Goal: Task Accomplishment & Management: Manage account settings

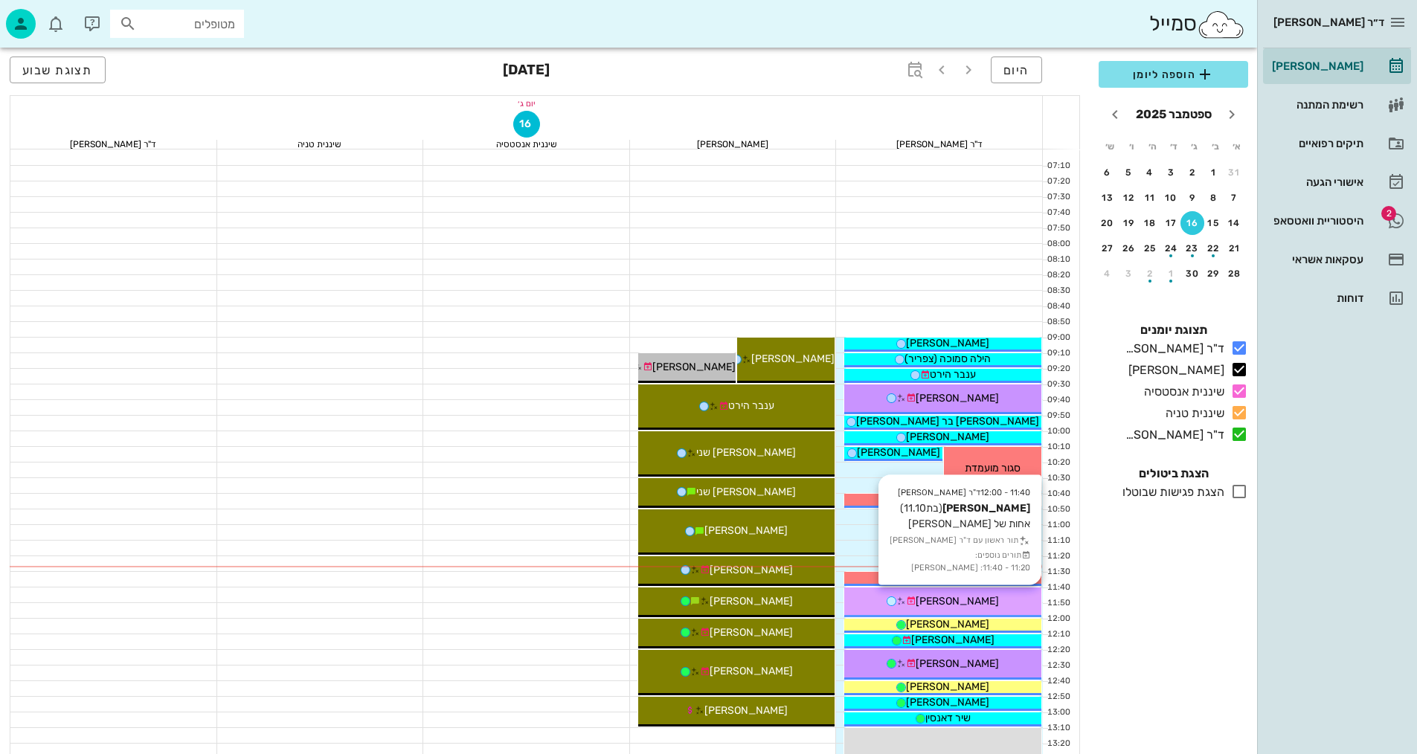
click at [1008, 597] on div "[PERSON_NAME]" at bounding box center [942, 602] width 197 height 16
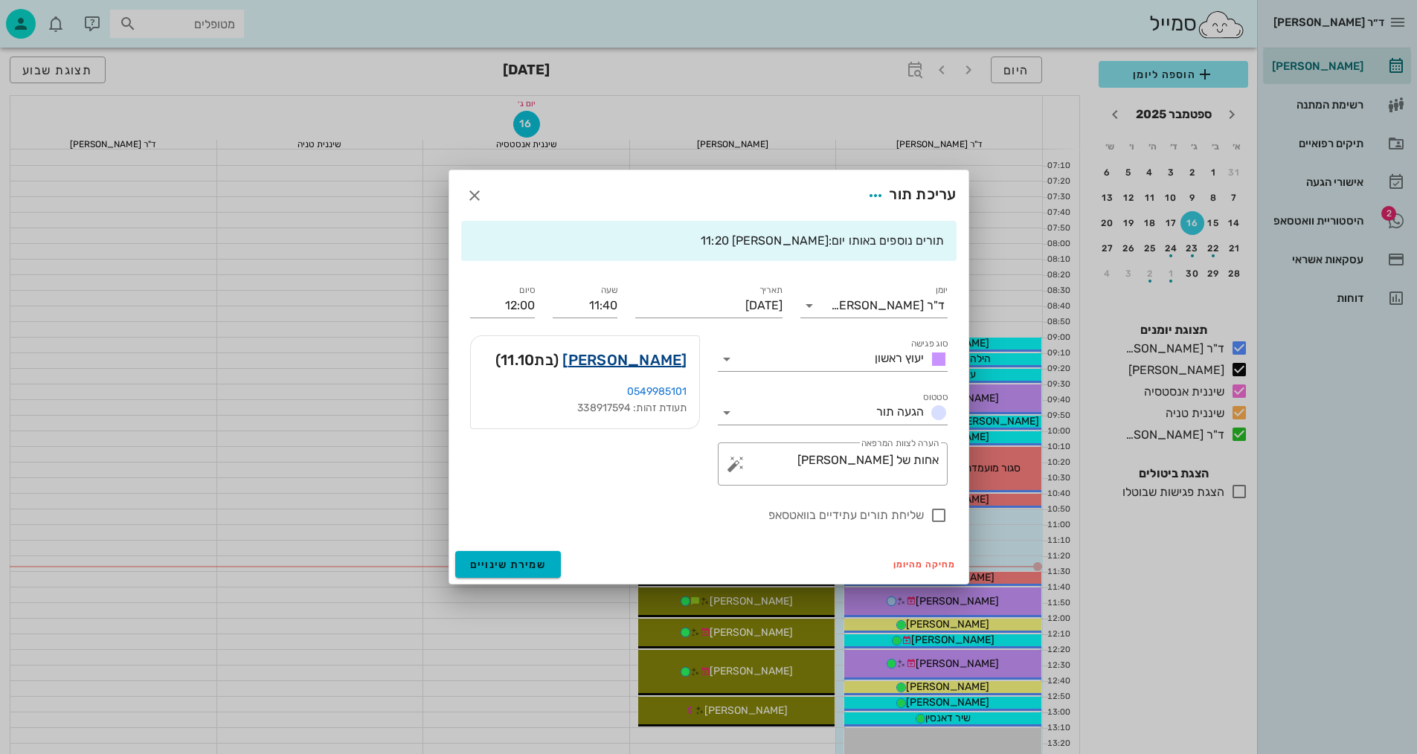
click at [652, 361] on link "[PERSON_NAME]" at bounding box center [624, 360] width 124 height 24
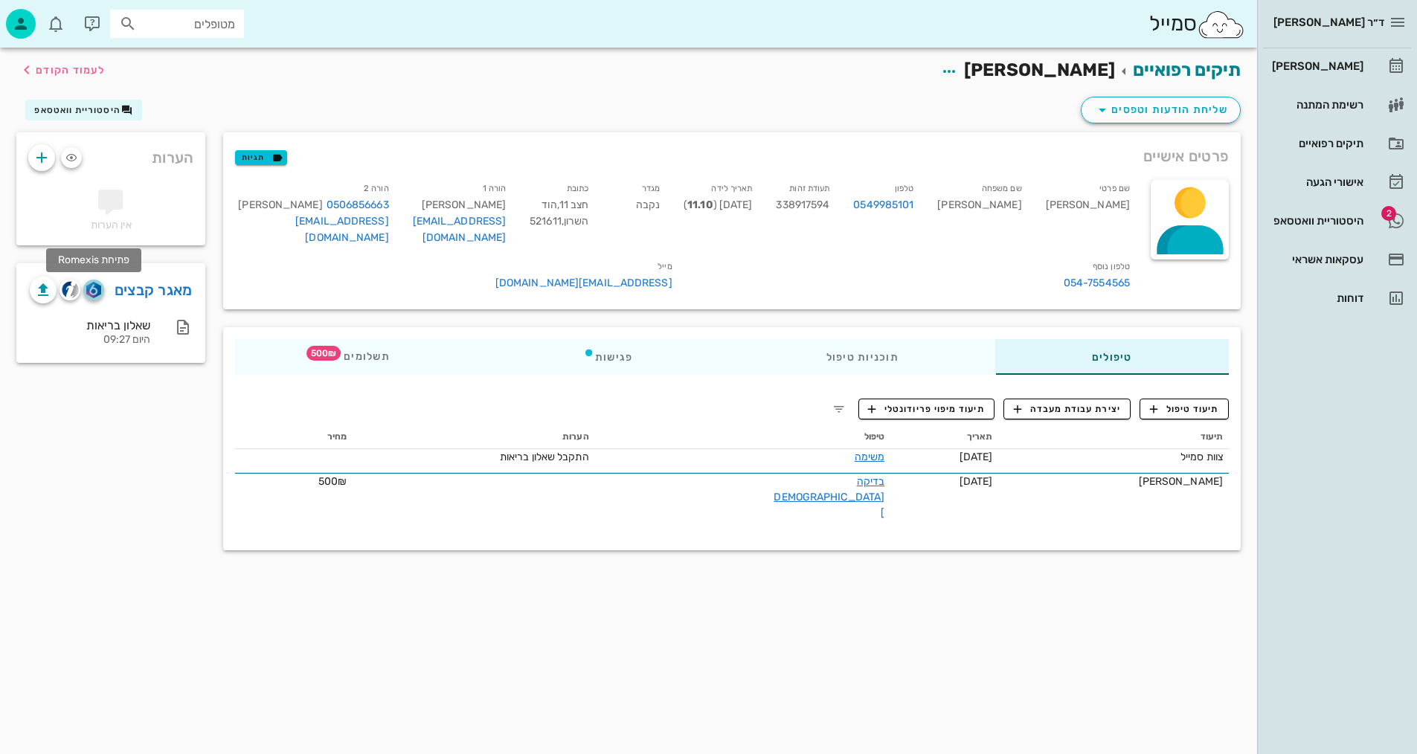
click at [93, 291] on img "button" at bounding box center [93, 290] width 14 height 16
drag, startPoint x: 844, startPoint y: 205, endPoint x: 901, endPoint y: 201, distance: 56.7
click at [841, 201] on div "תעודת זהות 338917594" at bounding box center [802, 216] width 77 height 78
click at [1171, 420] on div "תיעוד תאריך טיפול הערות מחיר צוות סמייל [DATE] משימה התקבל שאלון בריאות [PERSON…" at bounding box center [732, 478] width 1012 height 122
click at [1177, 407] on span "תיעוד טיפול" at bounding box center [1184, 408] width 69 height 13
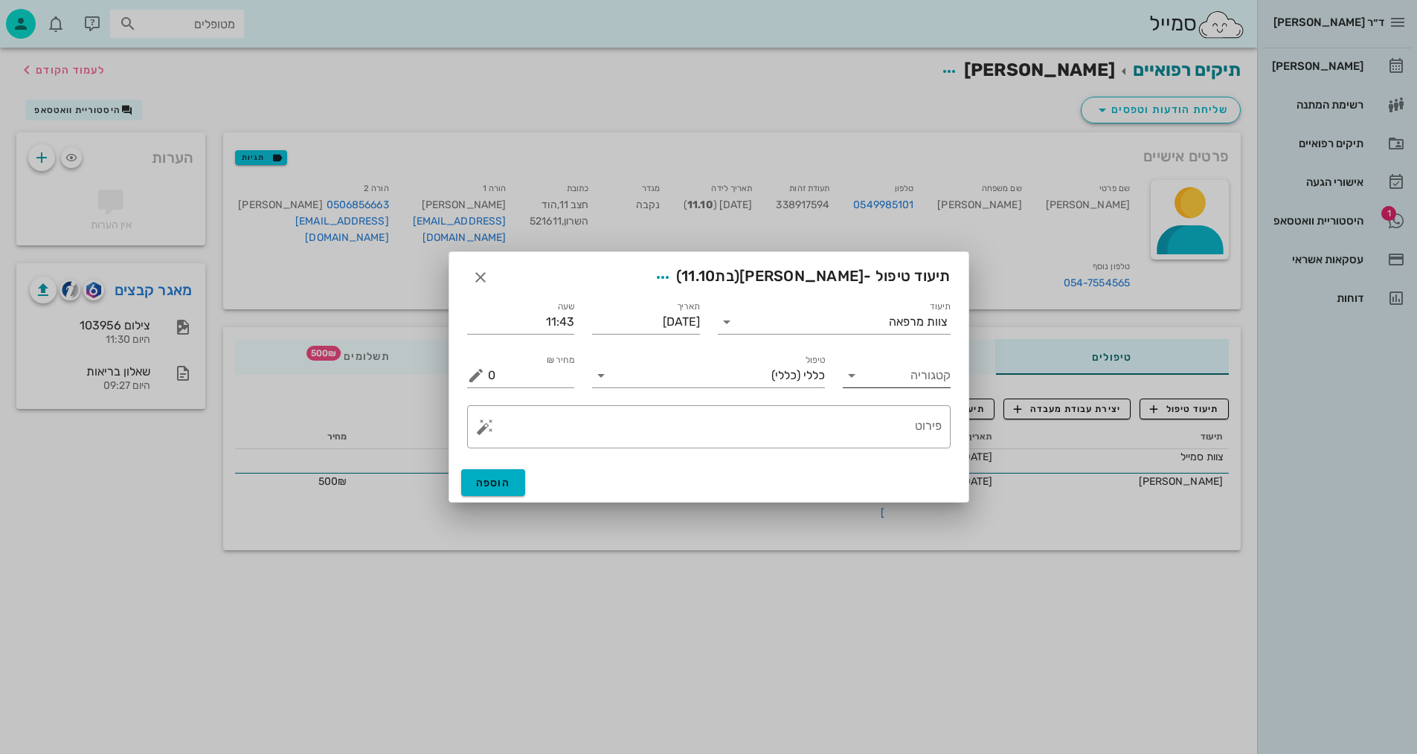
click at [925, 380] on input "קטגוריה" at bounding box center [909, 376] width 84 height 24
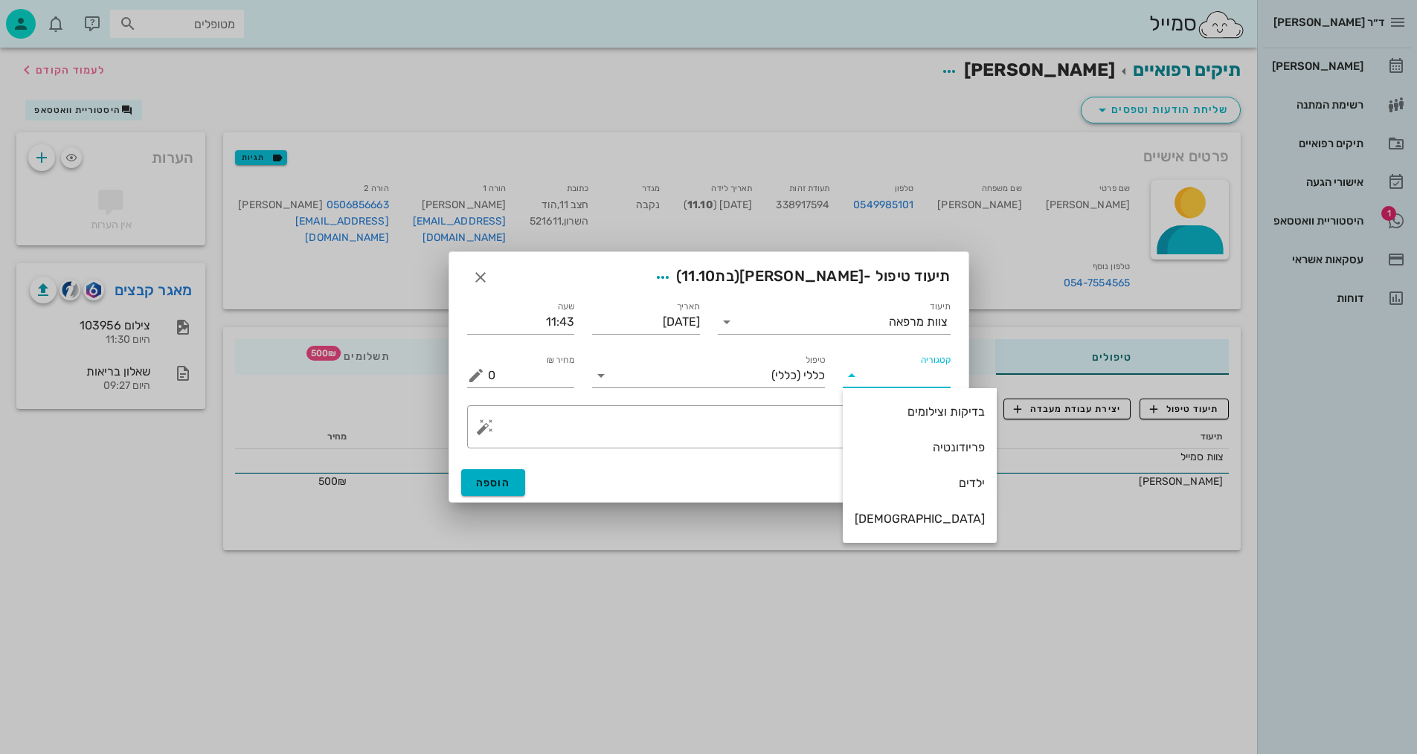
drag, startPoint x: 930, startPoint y: 408, endPoint x: 828, endPoint y: 405, distance: 101.9
click at [924, 408] on div "בדיקות וצילומים" at bounding box center [920, 412] width 130 height 14
type input "בדיקות וצילומים"
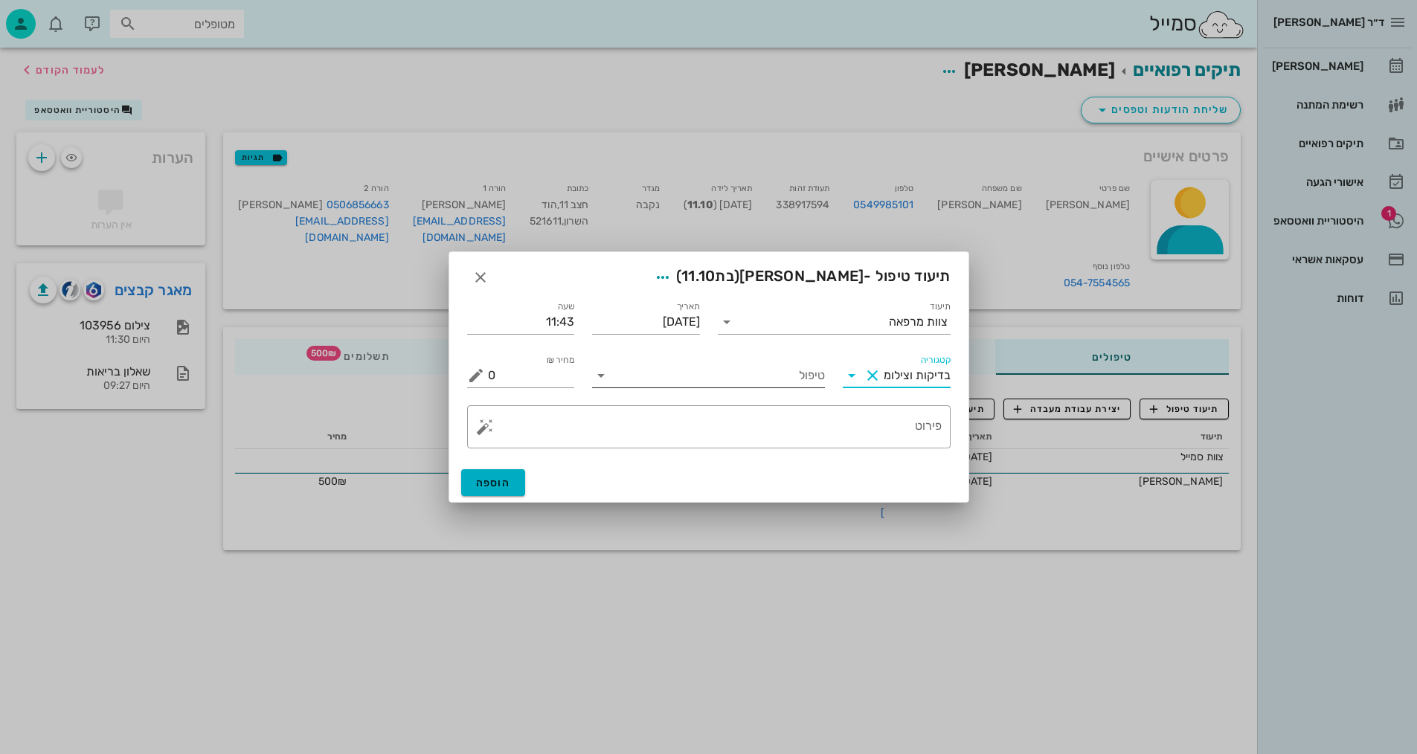
click at [792, 382] on input "טיפול" at bounding box center [719, 376] width 212 height 24
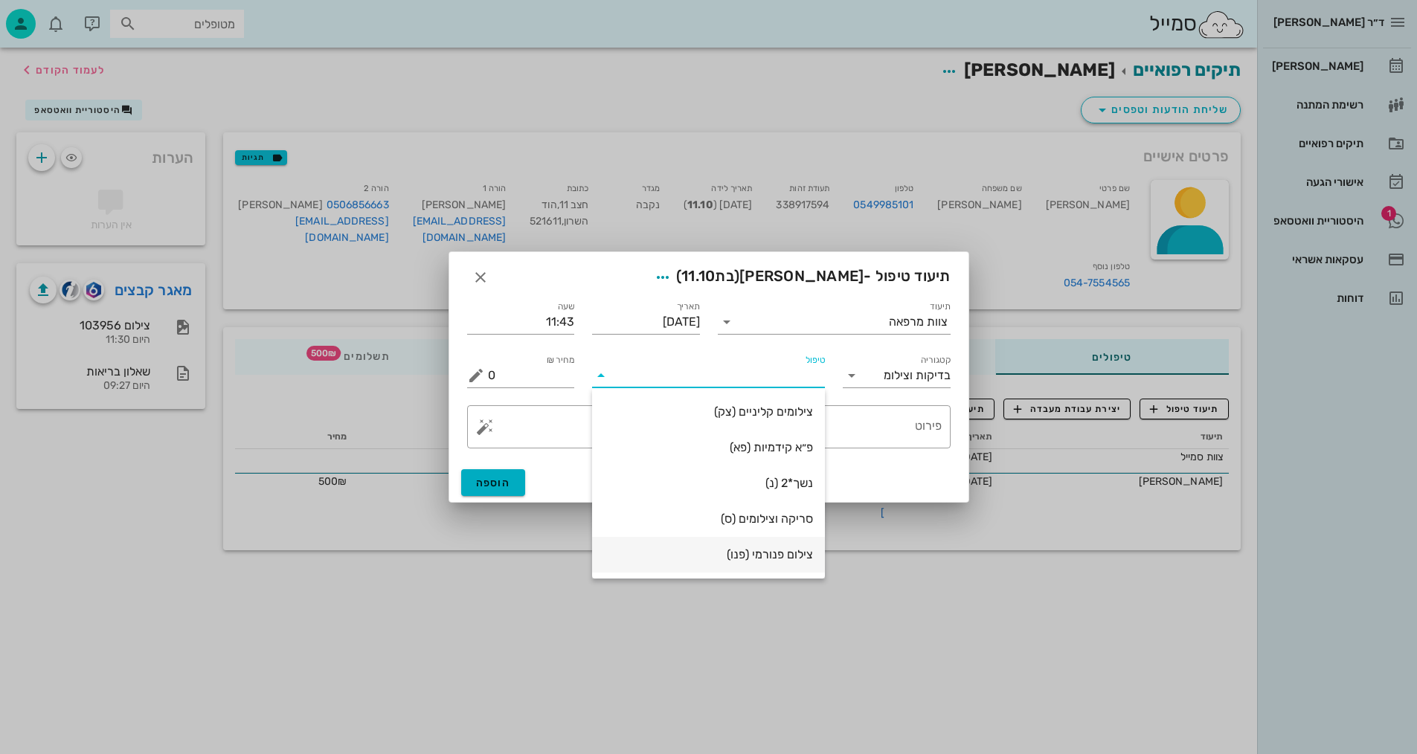
click at [794, 553] on div "צילום פנורמי (פנו)" at bounding box center [708, 554] width 209 height 14
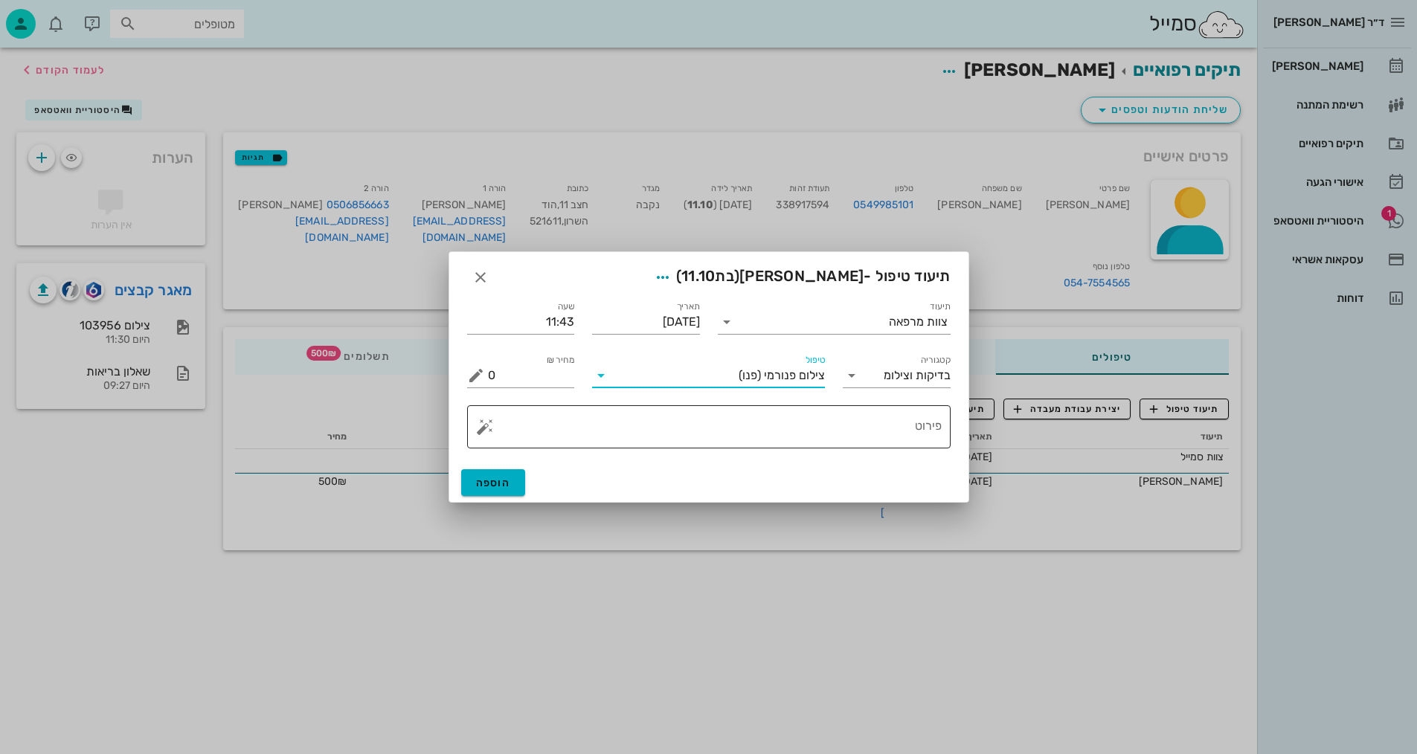
click at [878, 428] on textarea "פירוט" at bounding box center [715, 431] width 454 height 36
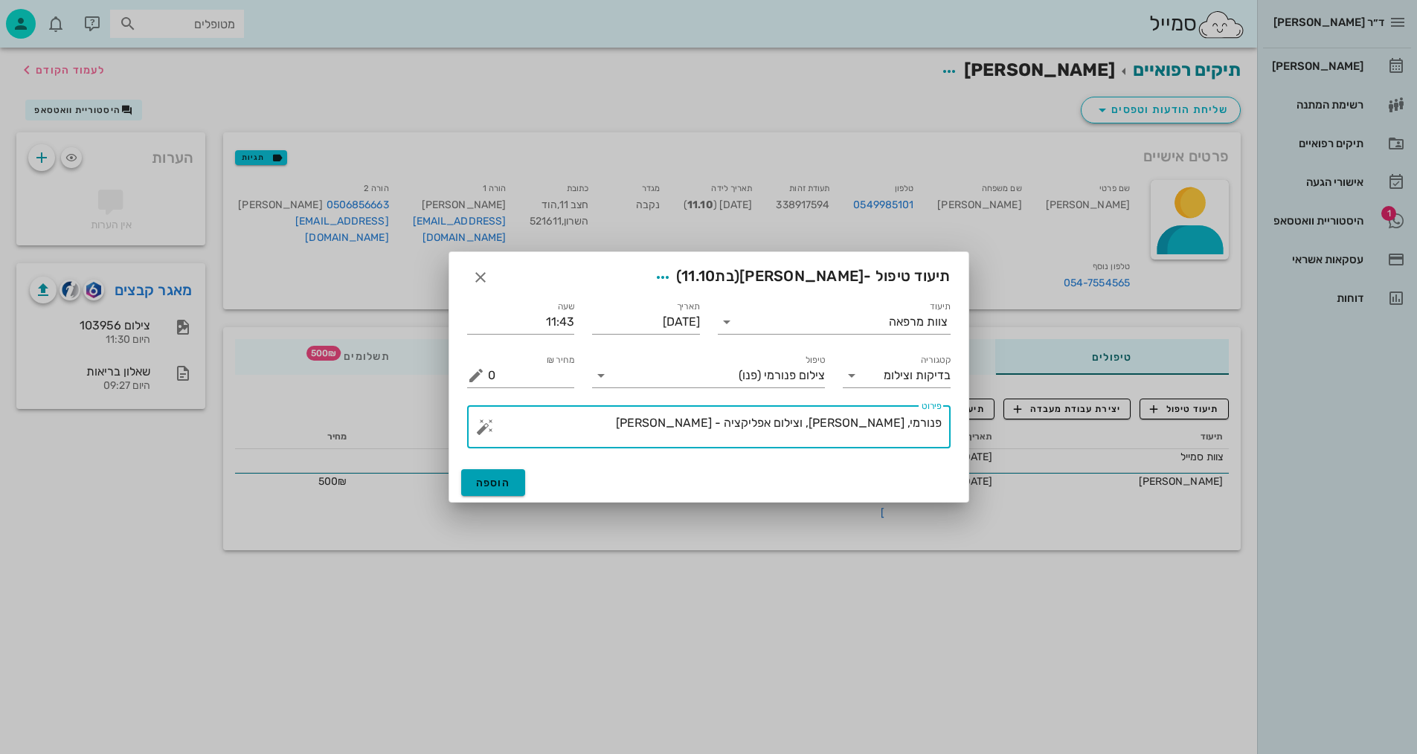
type textarea "פנורמי, [PERSON_NAME], וצילום אפליקציה - [PERSON_NAME]"
click at [501, 483] on span "הוספה" at bounding box center [493, 483] width 35 height 13
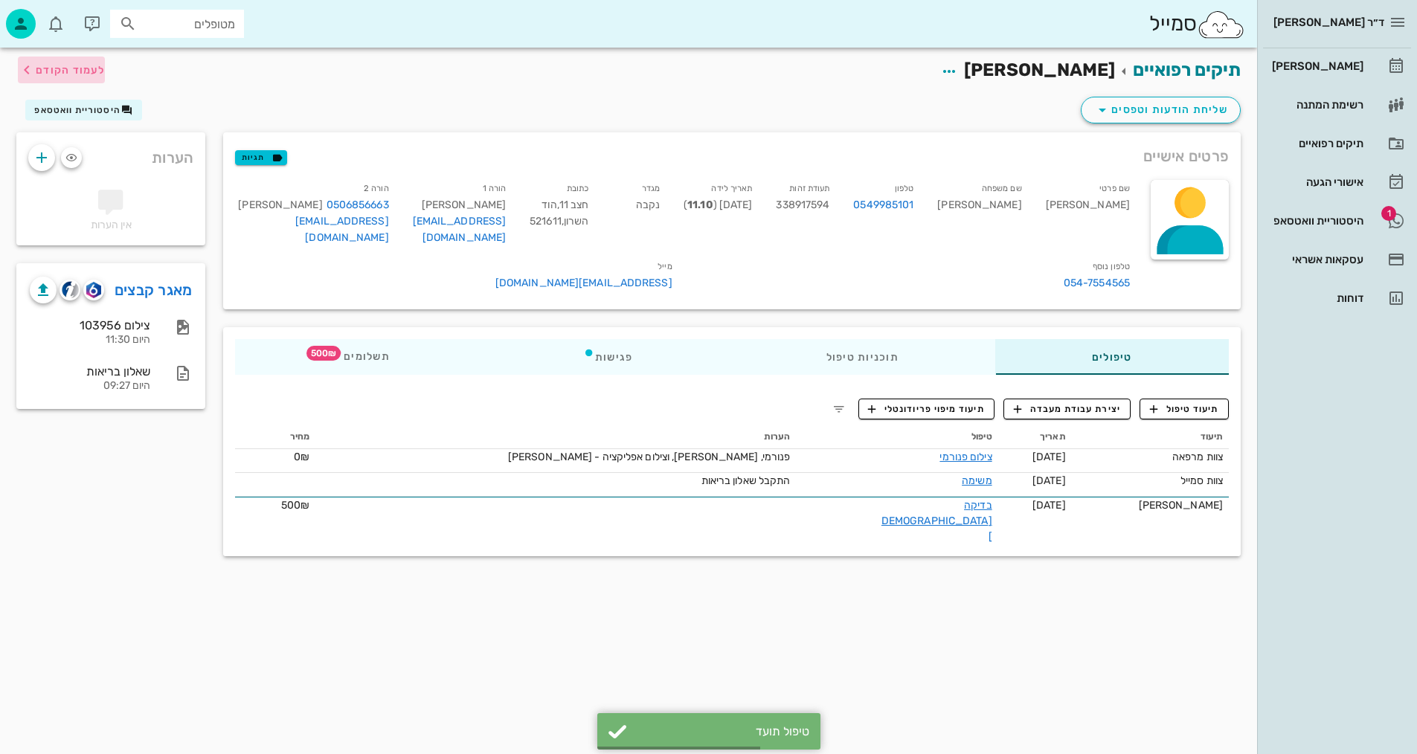
click at [80, 80] on button "לעמוד הקודם" at bounding box center [61, 70] width 87 height 27
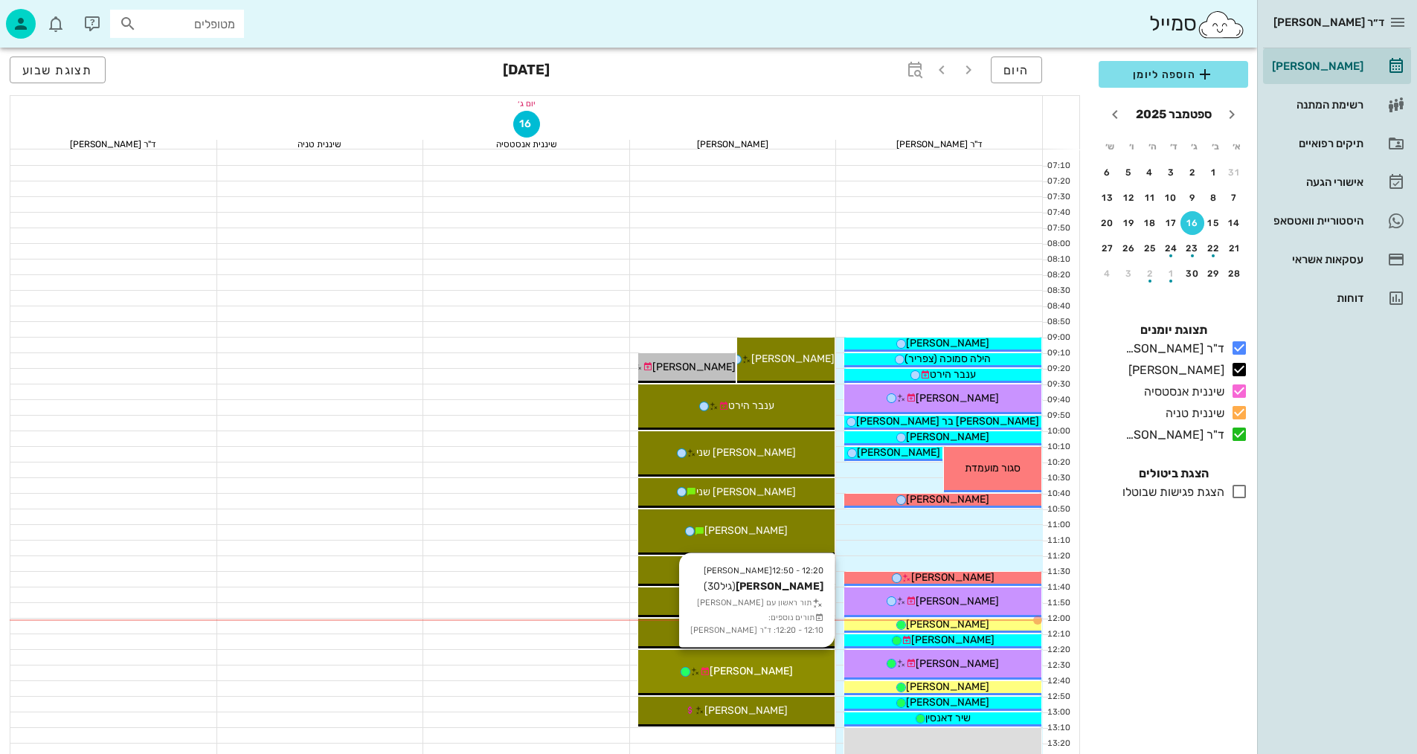
click at [761, 677] on div "[PERSON_NAME]" at bounding box center [736, 671] width 197 height 16
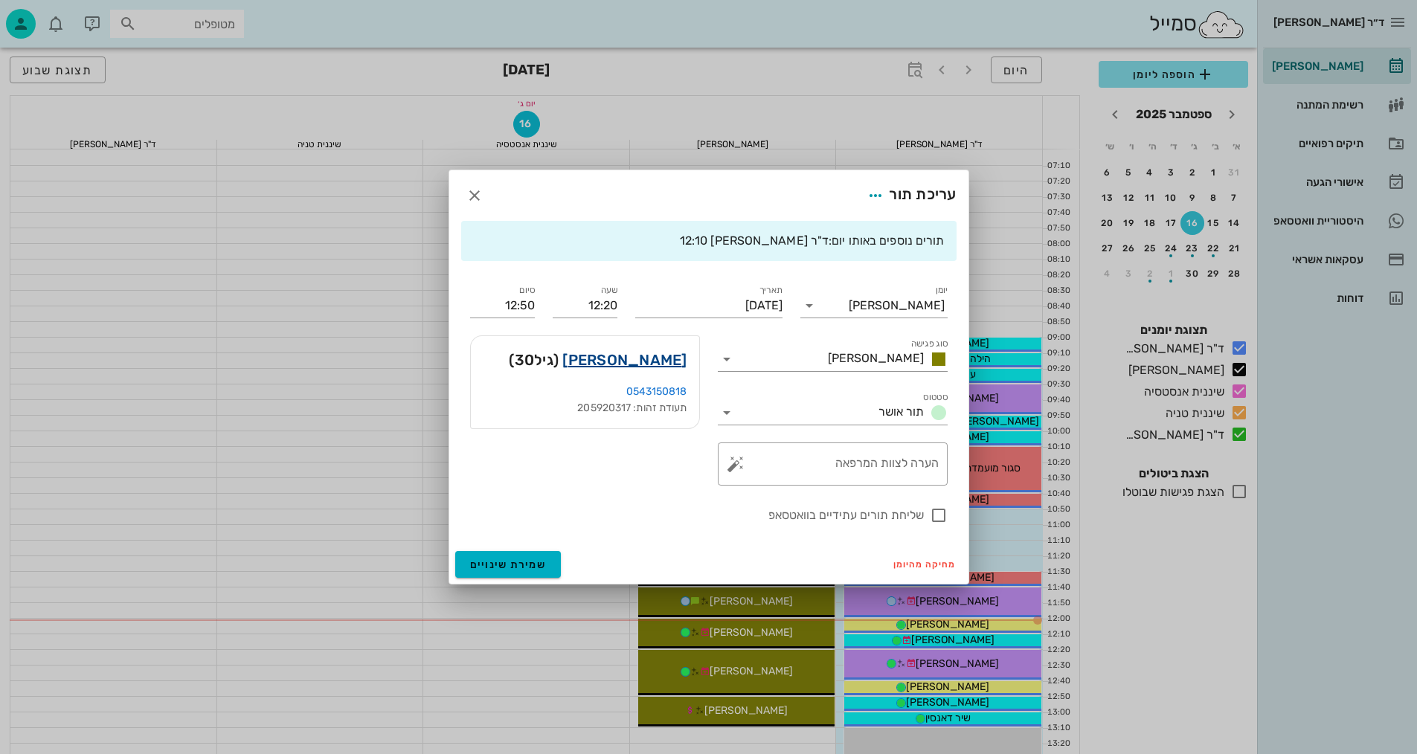
click at [665, 365] on link "[PERSON_NAME]" at bounding box center [624, 360] width 124 height 24
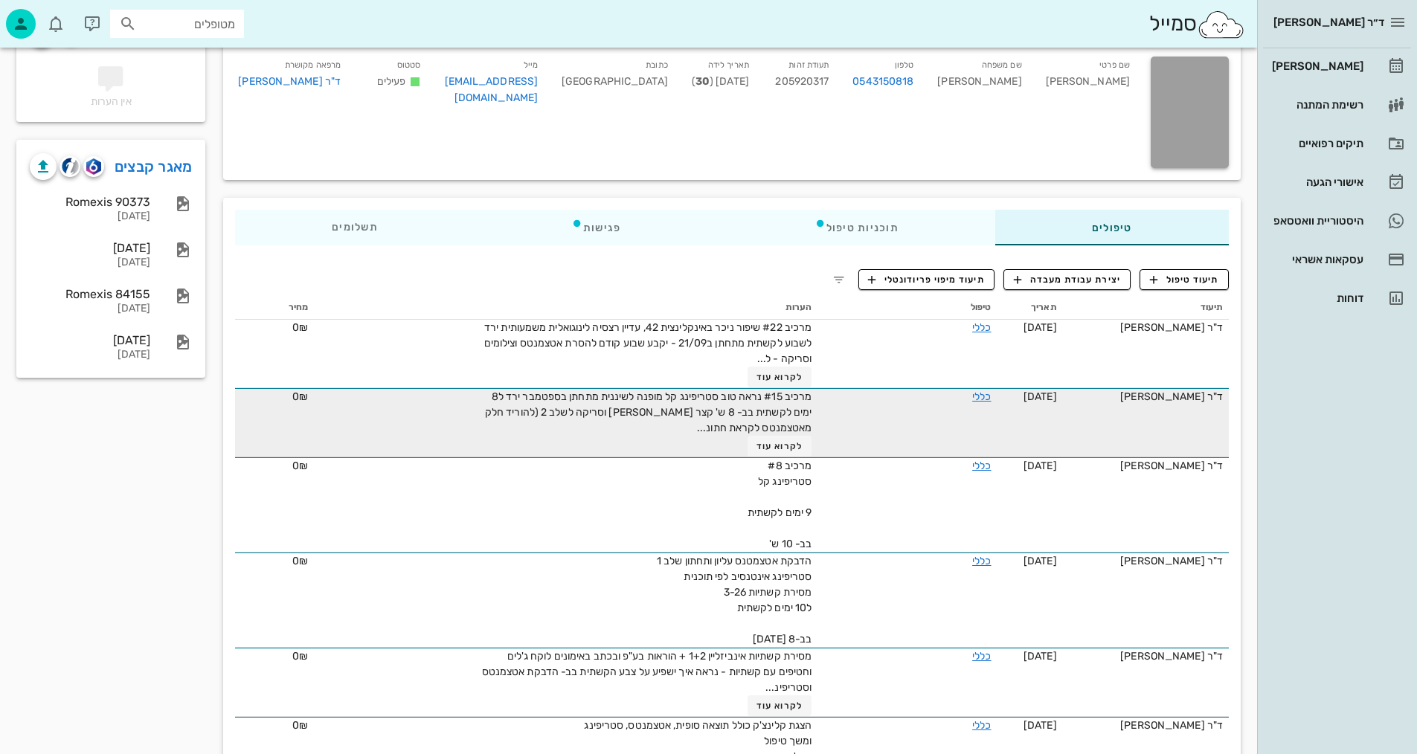
scroll to position [149, 0]
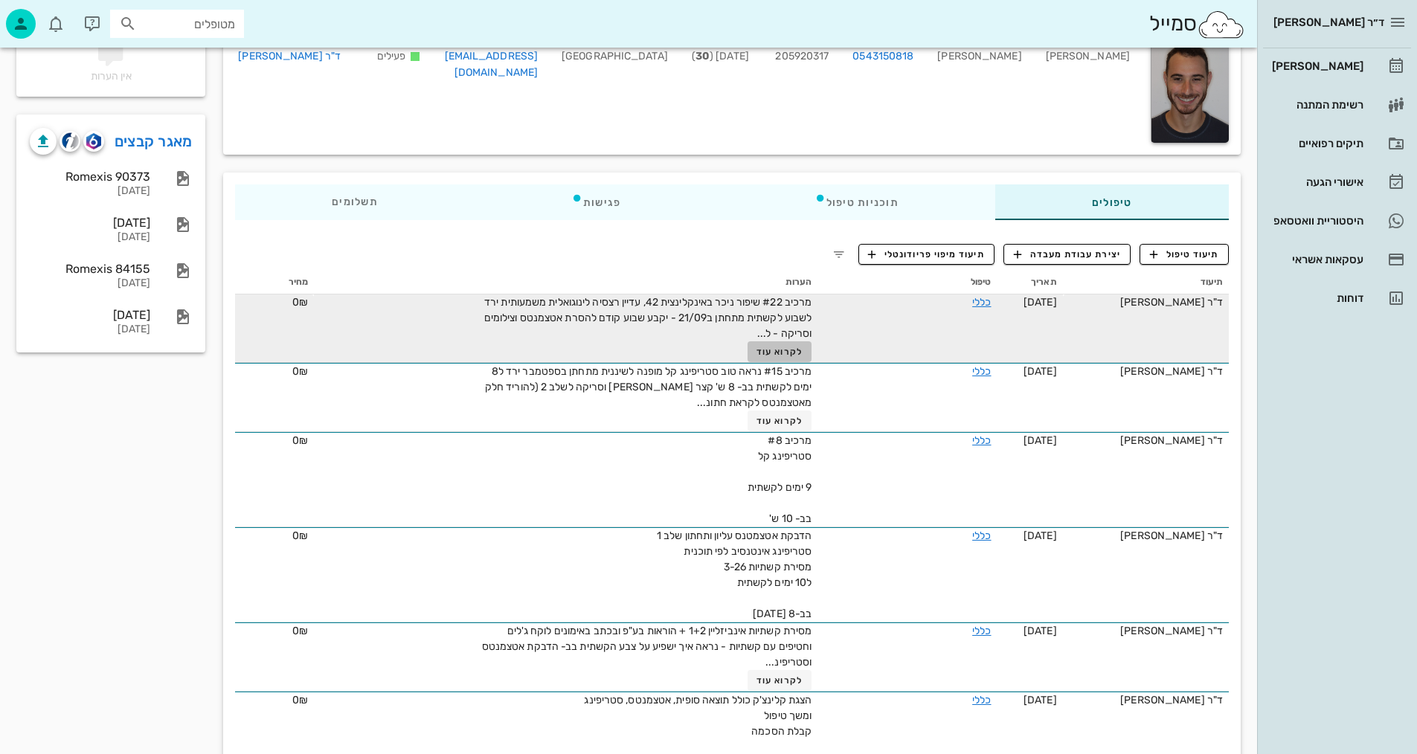
click at [789, 348] on span "לקרוא עוד" at bounding box center [779, 352] width 46 height 10
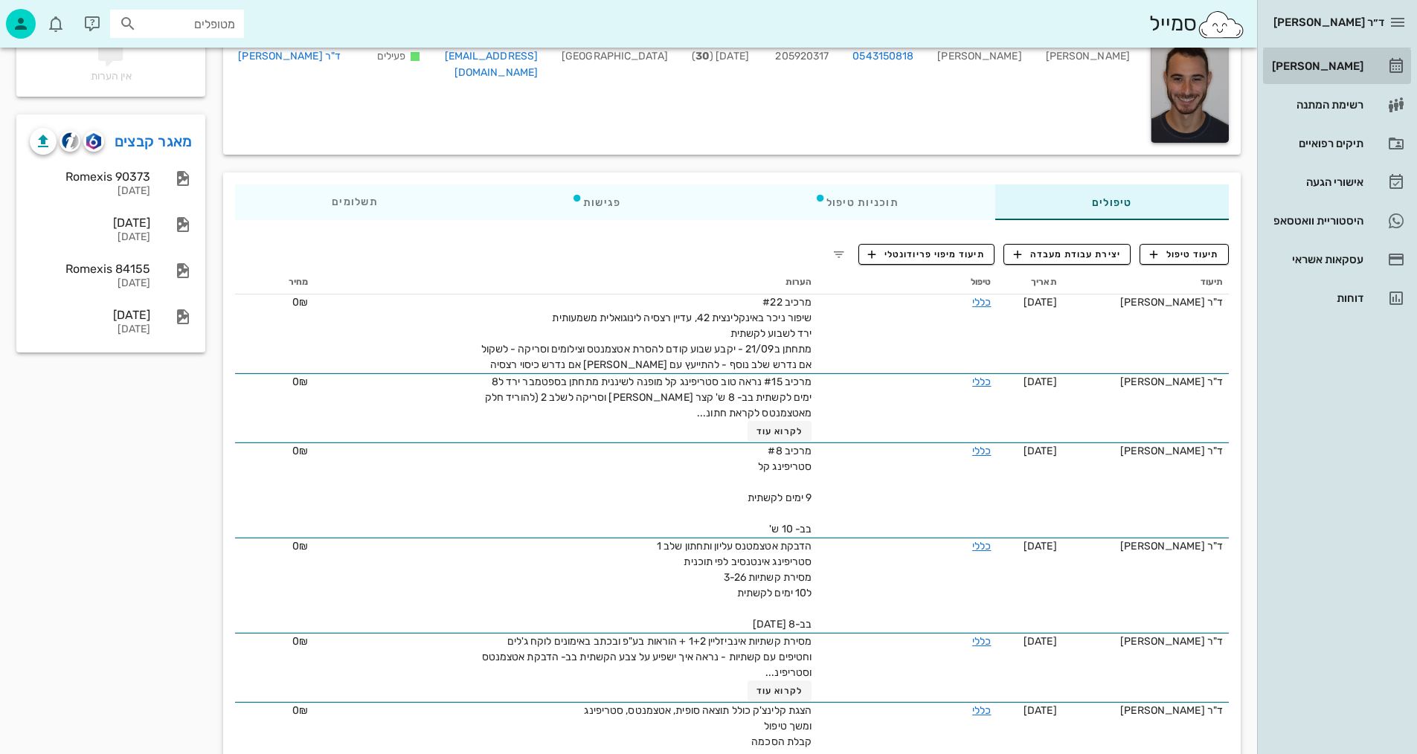
click at [1352, 61] on div "[PERSON_NAME]" at bounding box center [1316, 66] width 94 height 12
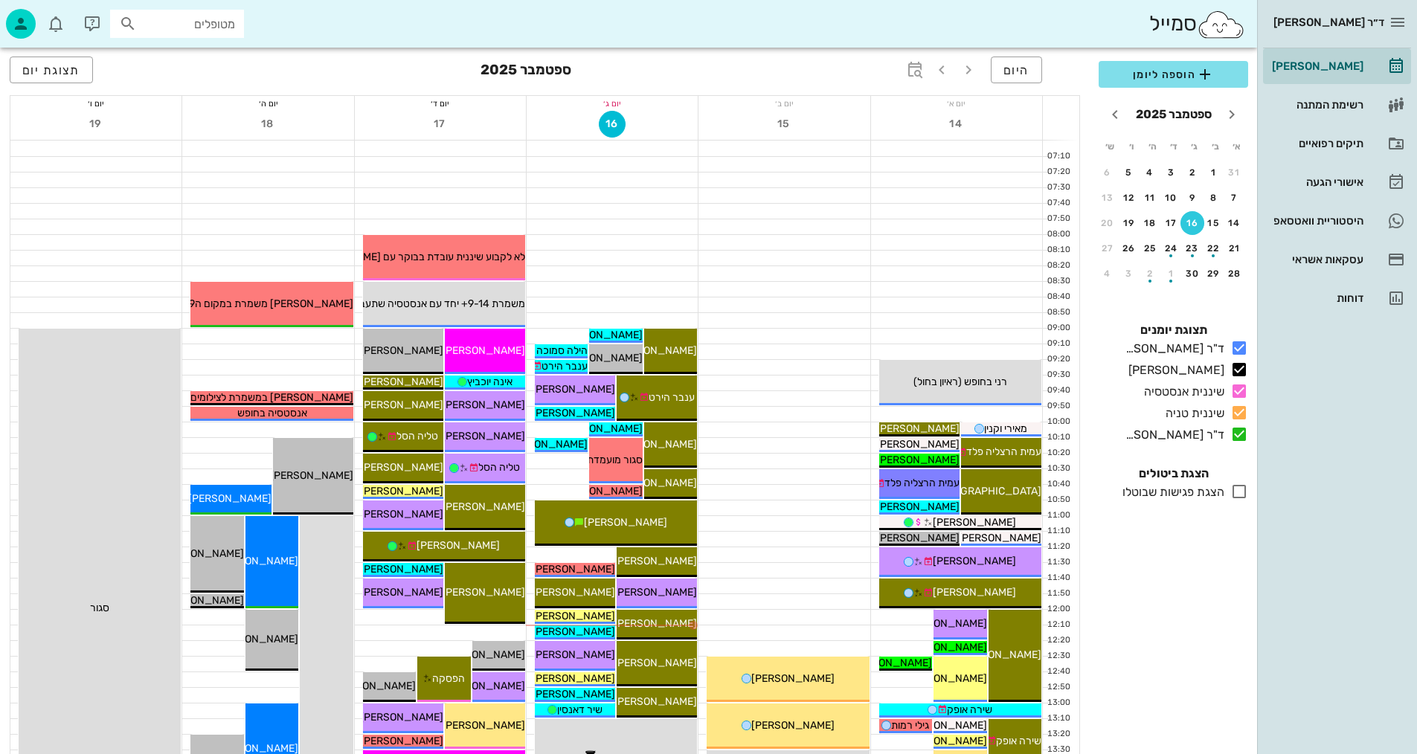
click at [639, 208] on div at bounding box center [612, 211] width 171 height 15
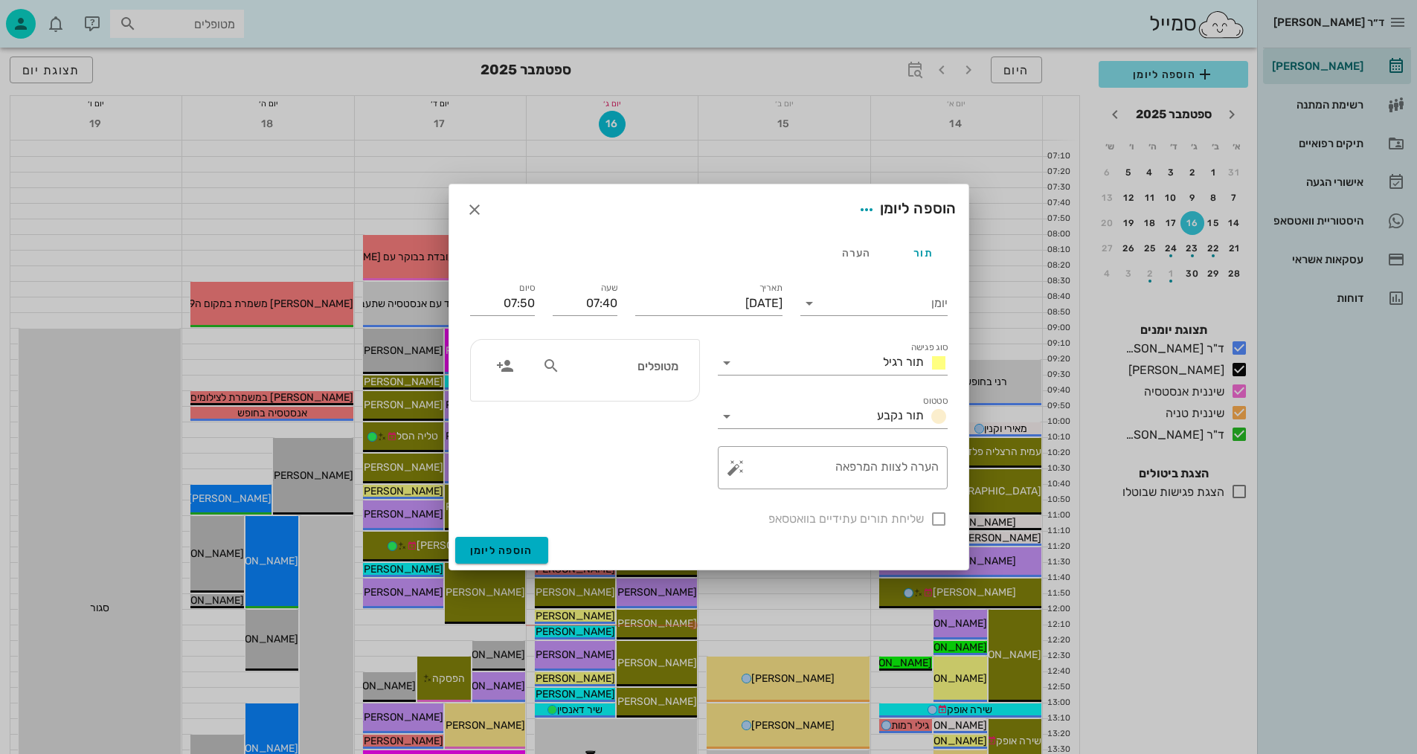
click at [623, 115] on div at bounding box center [708, 377] width 1417 height 754
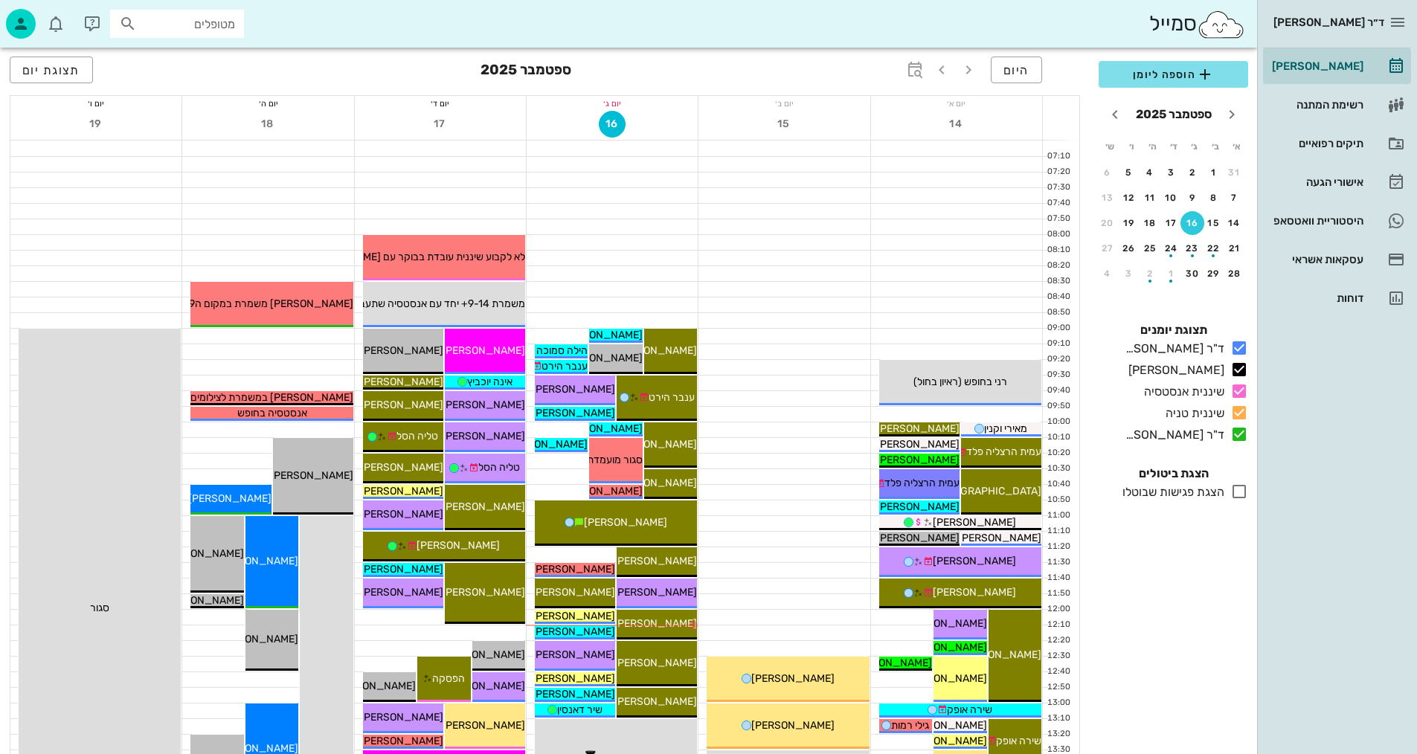
click at [629, 111] on div "16" at bounding box center [612, 125] width 171 height 29
click at [630, 111] on div "16" at bounding box center [612, 125] width 171 height 29
click at [614, 120] on span "16" at bounding box center [612, 124] width 25 height 13
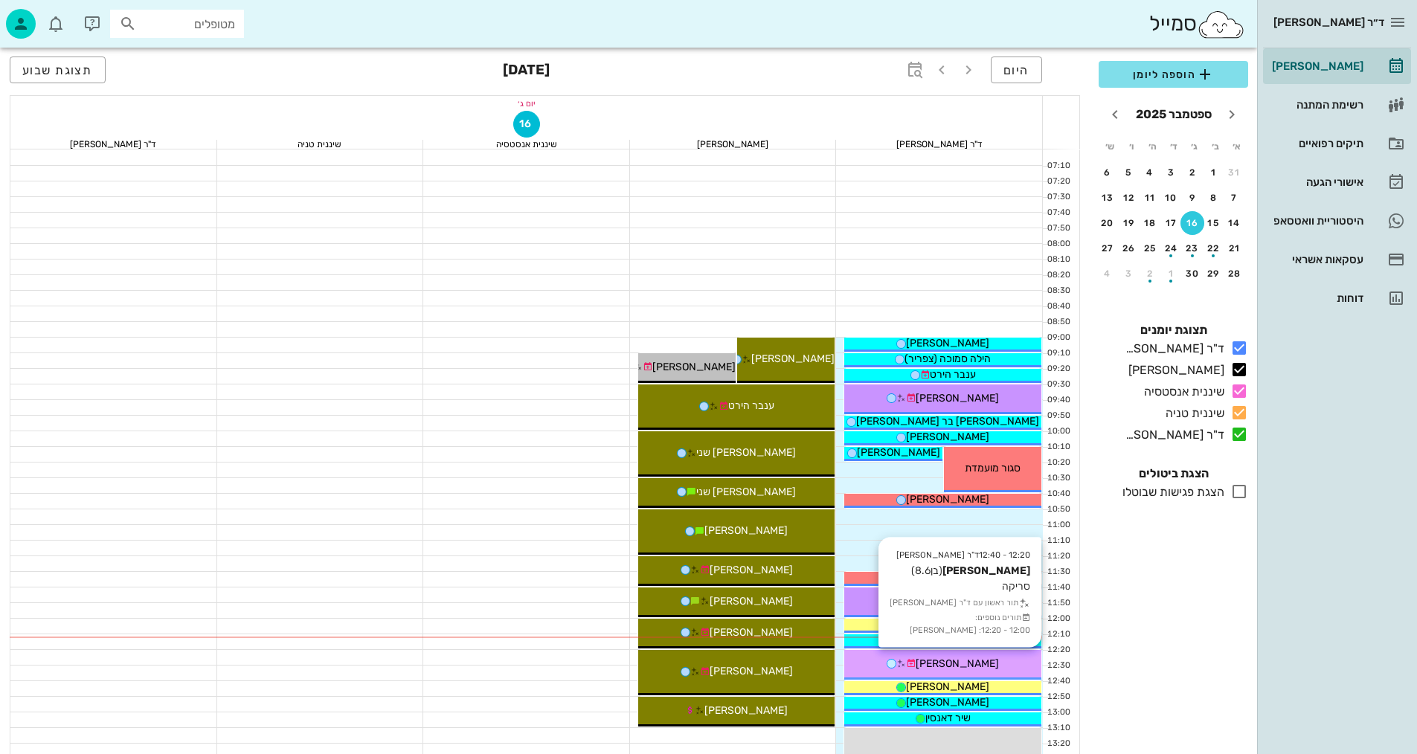
click at [887, 663] on div "[PERSON_NAME]" at bounding box center [942, 664] width 197 height 16
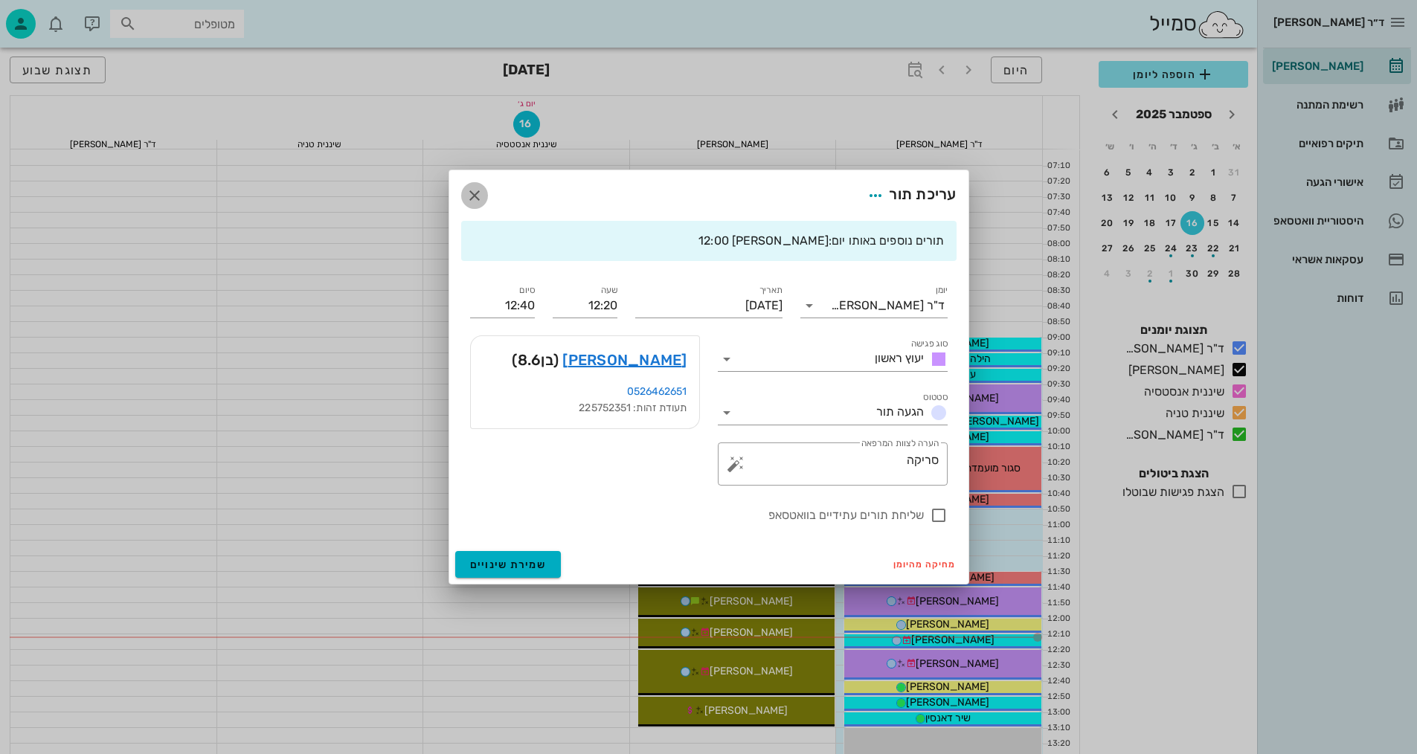
drag, startPoint x: 475, startPoint y: 187, endPoint x: 498, endPoint y: 204, distance: 29.3
click at [475, 189] on icon "button" at bounding box center [475, 196] width 18 height 18
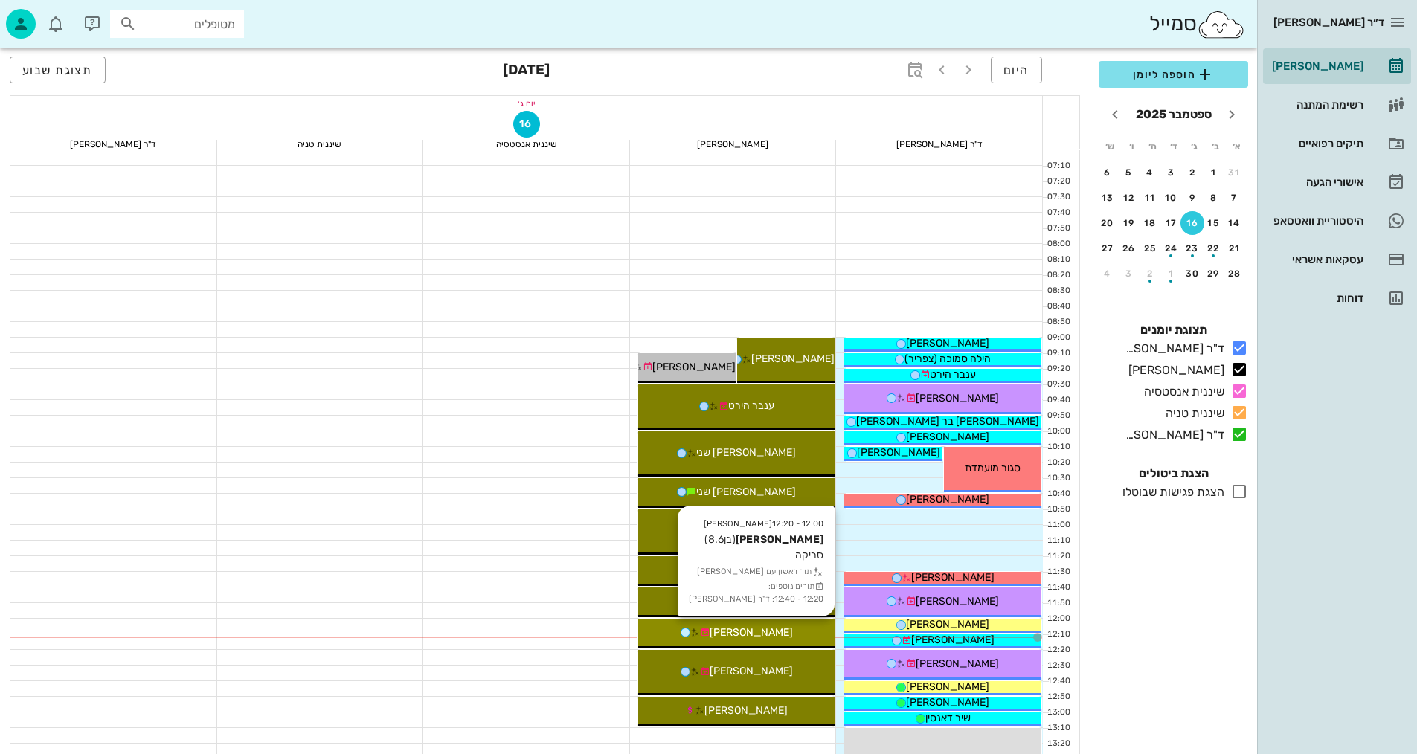
click at [803, 634] on div "[PERSON_NAME]" at bounding box center [736, 633] width 197 height 16
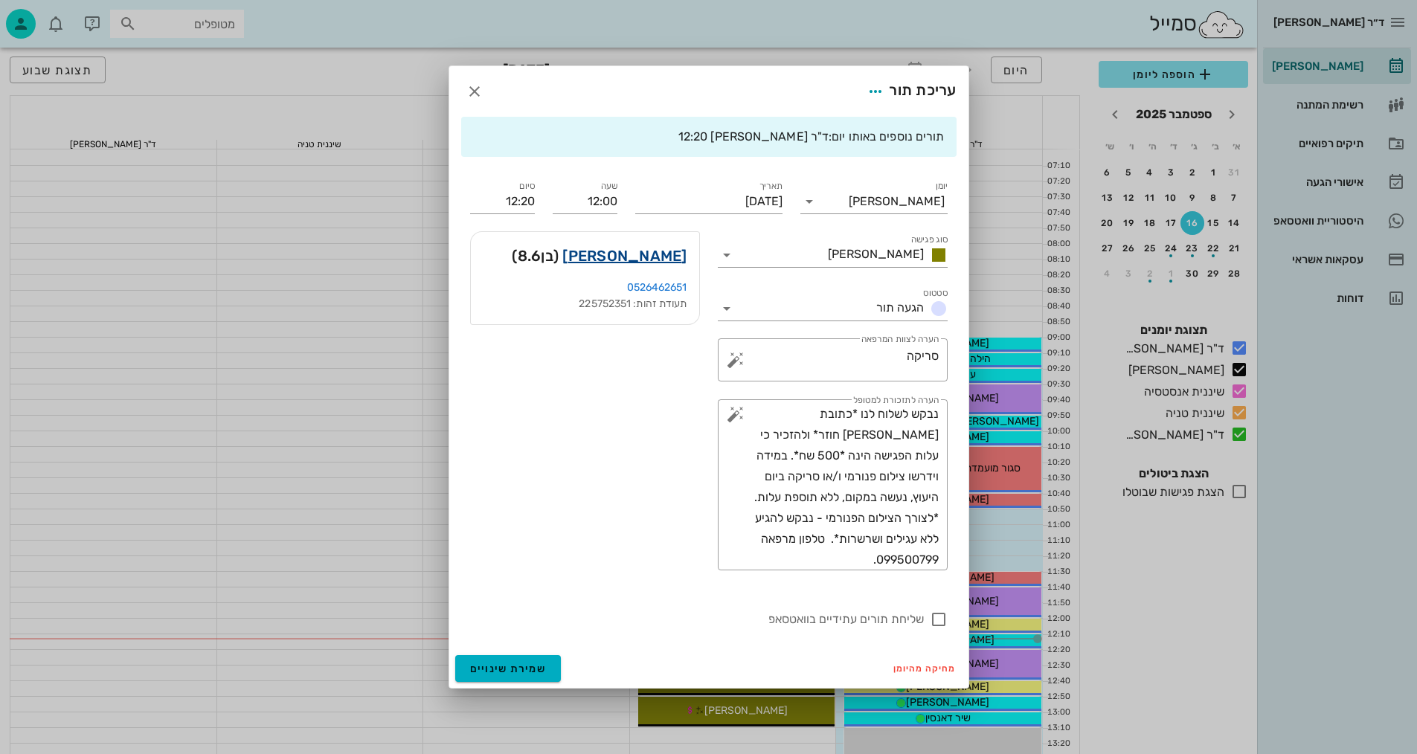
click at [663, 255] on link "[PERSON_NAME]" at bounding box center [624, 256] width 124 height 24
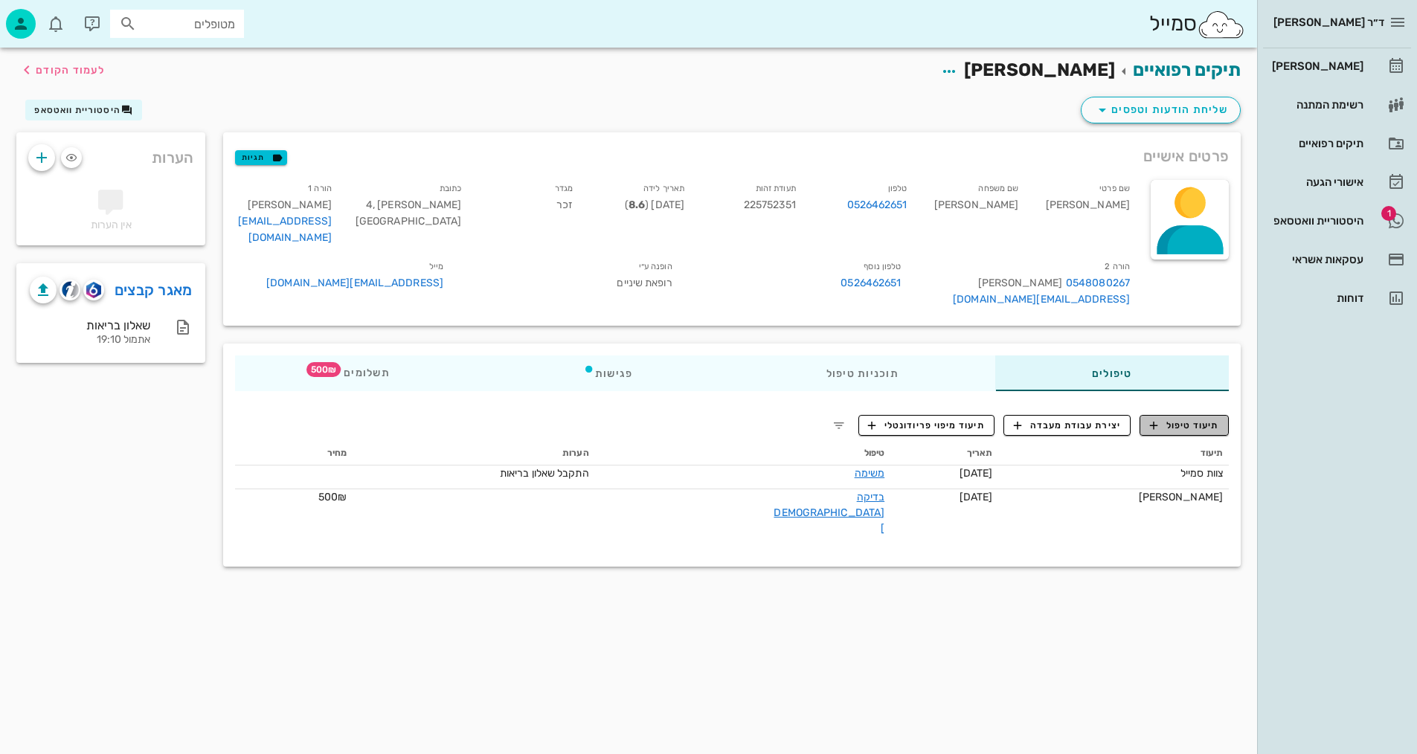
click at [1172, 419] on span "תיעוד טיפול" at bounding box center [1184, 425] width 69 height 13
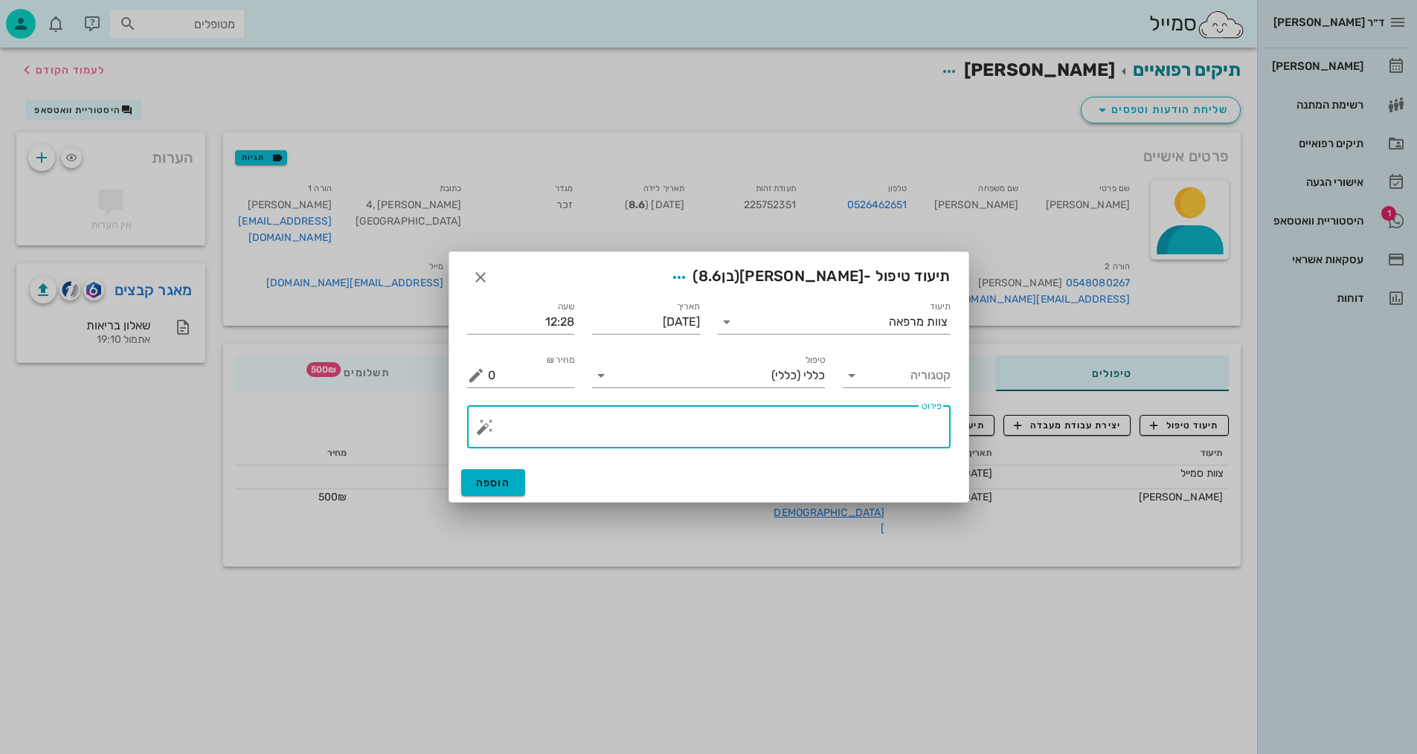
click at [838, 430] on textarea "פירוט" at bounding box center [715, 431] width 454 height 36
type textarea "פ"
type textarea "סריקה +צ.אפליקציה"
click at [746, 327] on input "תיעוד" at bounding box center [814, 322] width 150 height 24
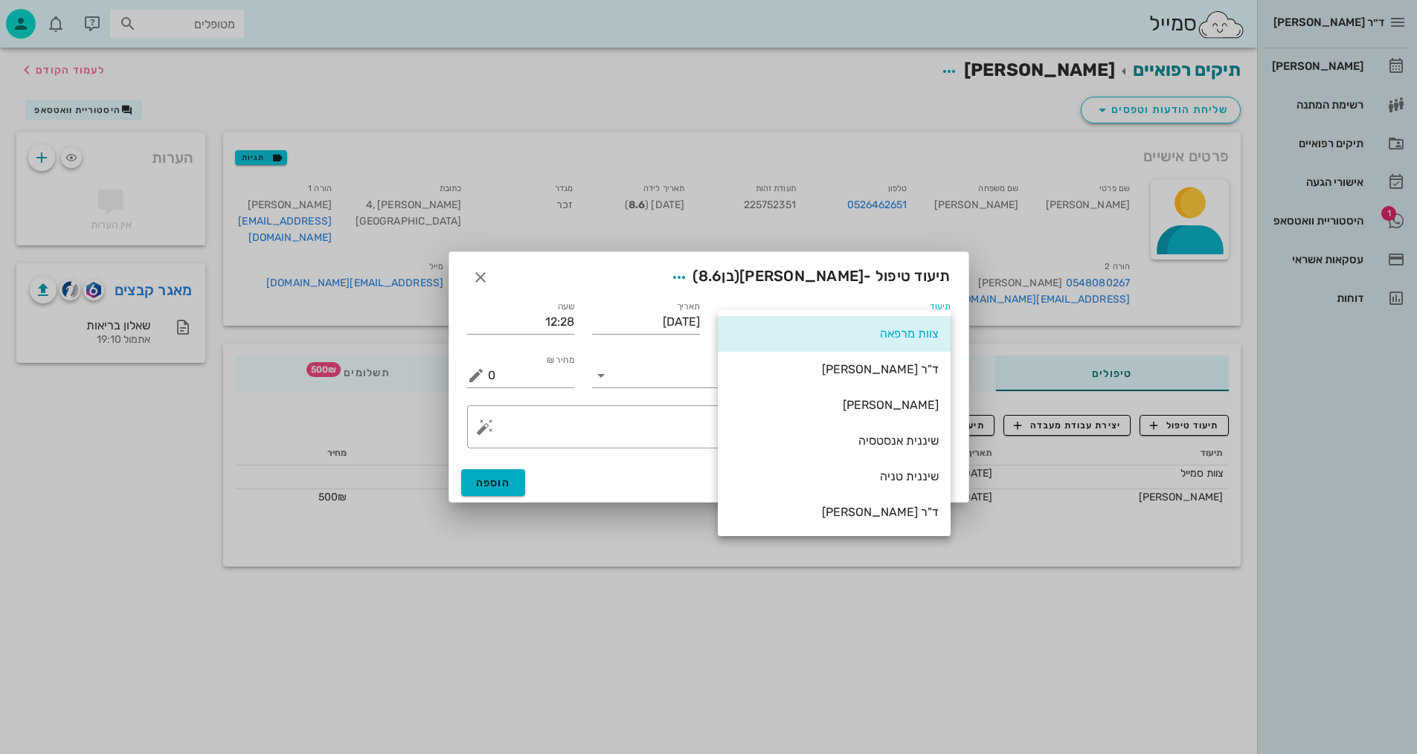
drag, startPoint x: 885, startPoint y: 434, endPoint x: 826, endPoint y: 454, distance: 62.3
click at [886, 434] on div "שיננית אנסטסיה" at bounding box center [834, 441] width 209 height 14
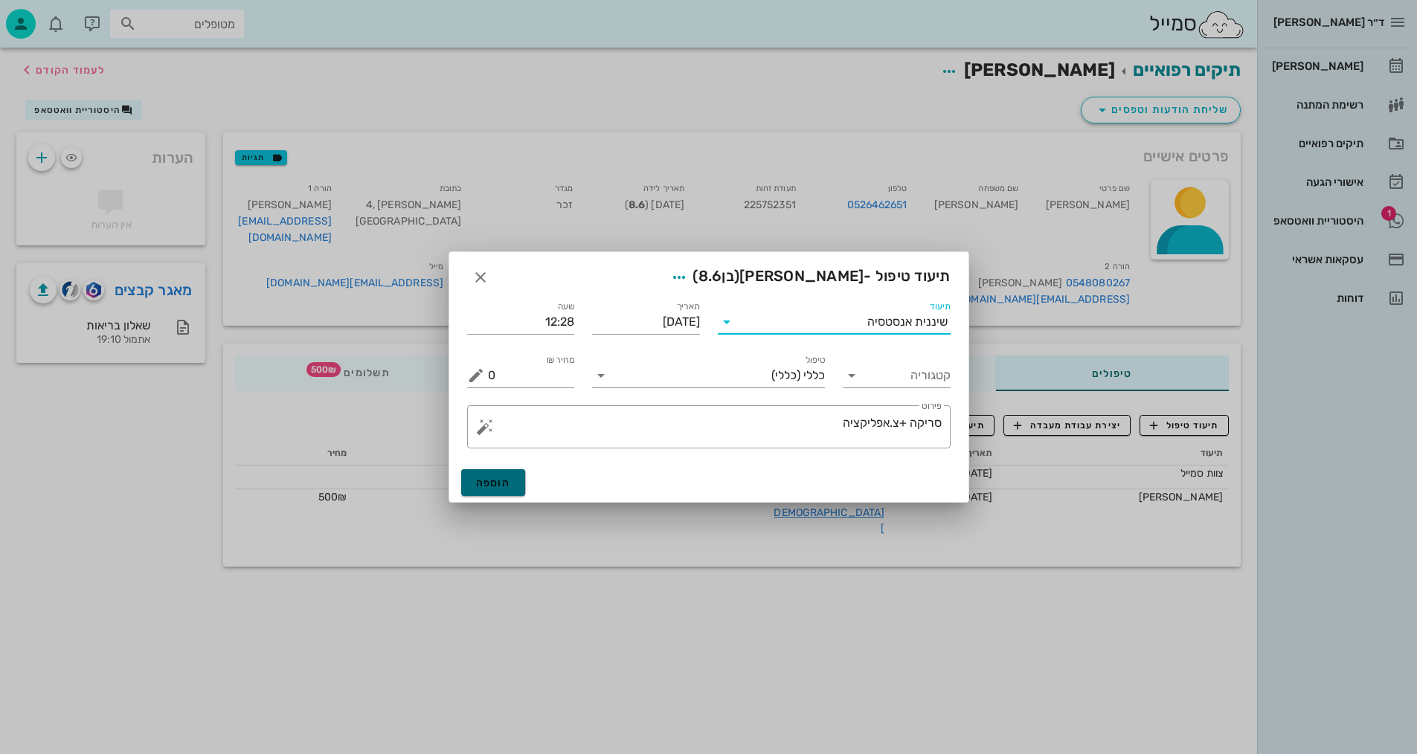
click at [493, 487] on span "הוספה" at bounding box center [493, 483] width 35 height 13
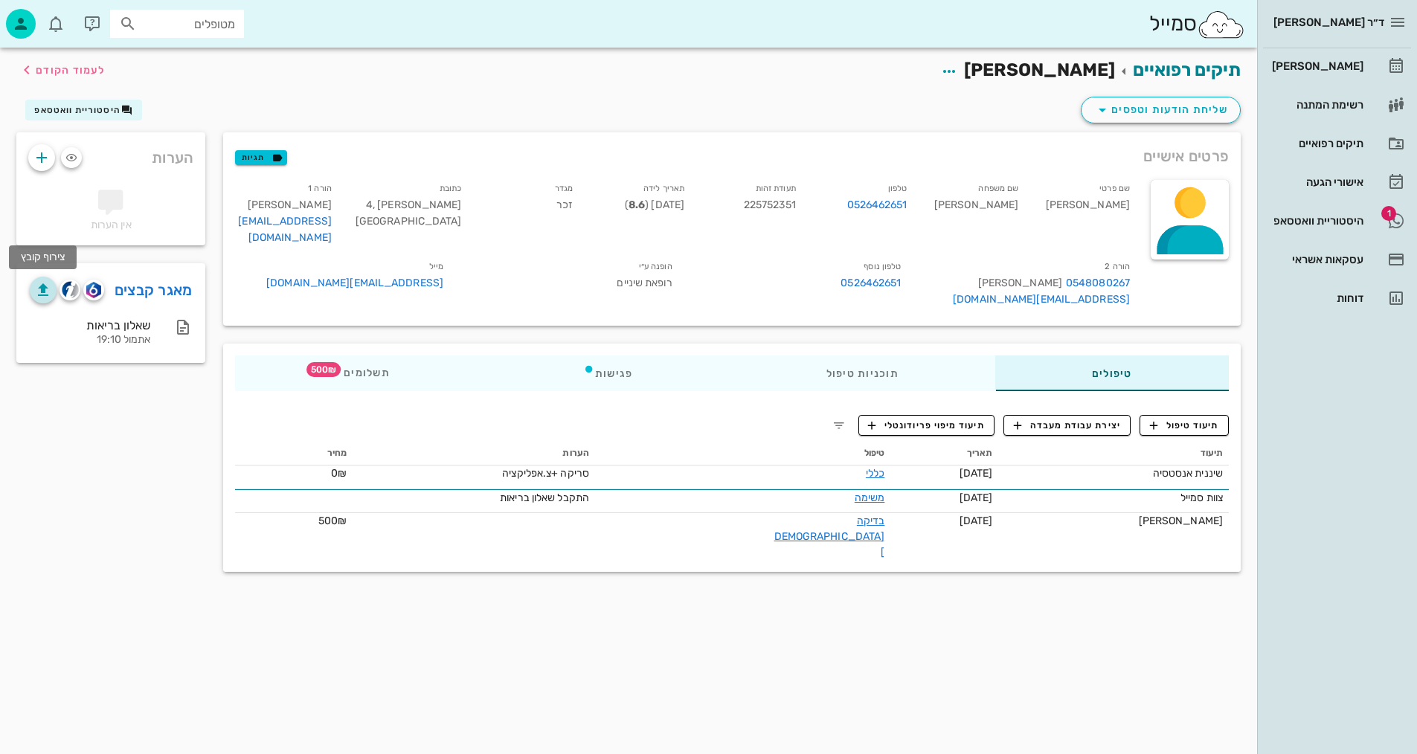
click at [50, 284] on icon "button" at bounding box center [43, 290] width 18 height 18
click at [39, 68] on span "לעמוד הקודם" at bounding box center [70, 70] width 69 height 13
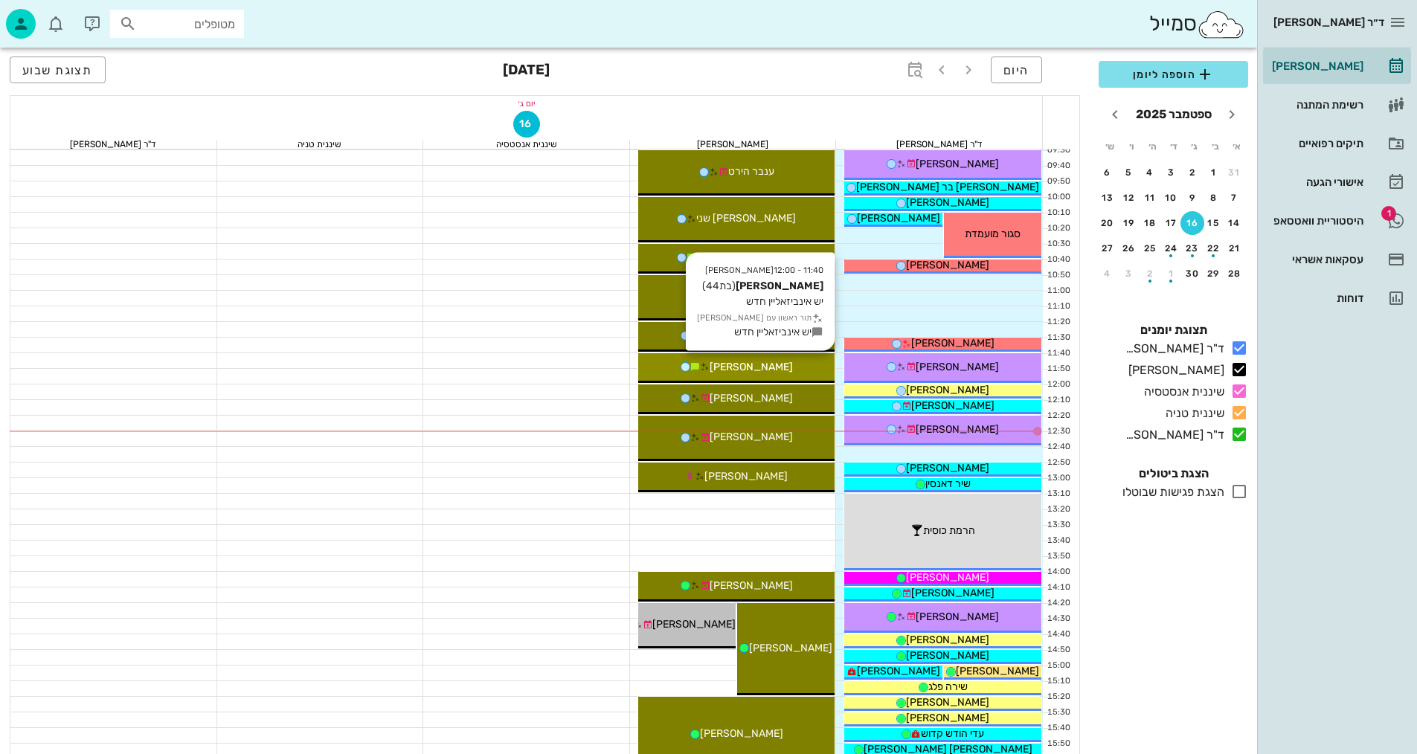
scroll to position [298, 0]
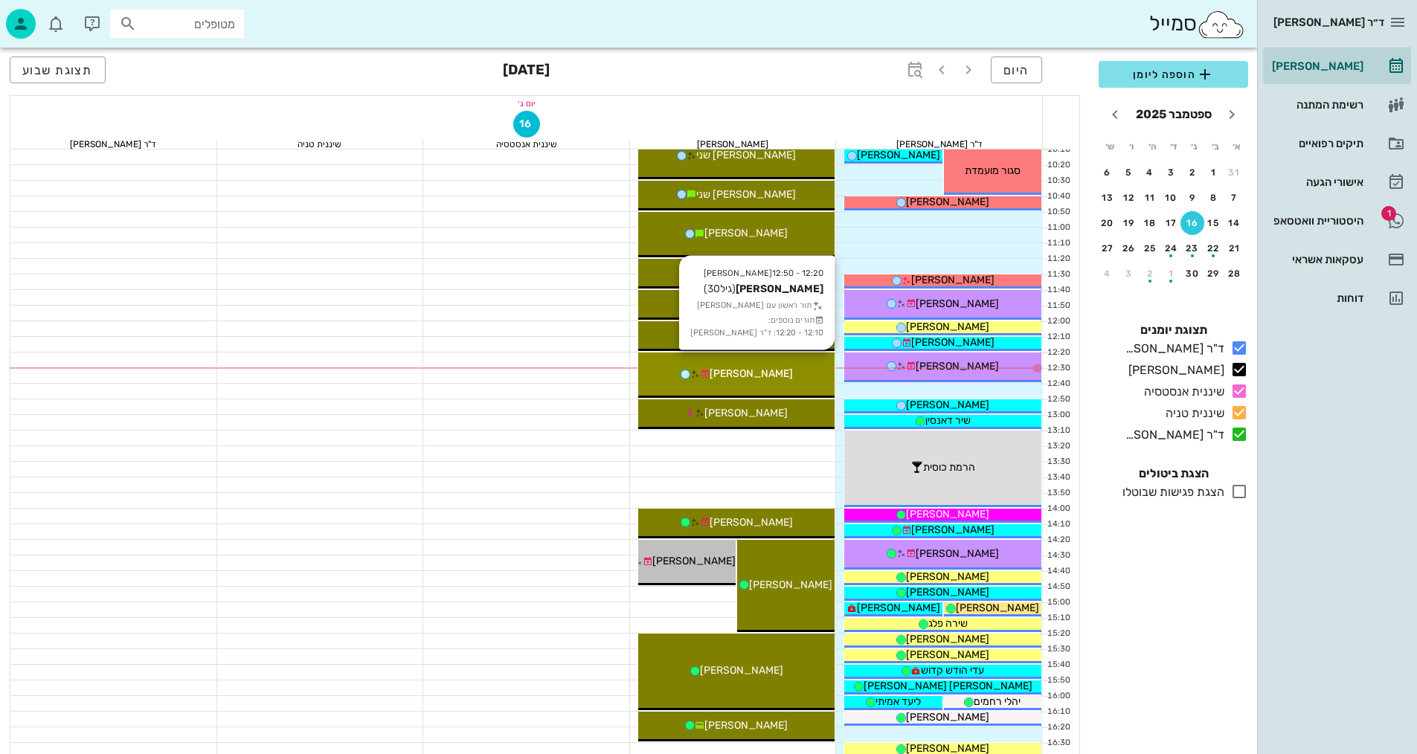
click at [815, 373] on div "[PERSON_NAME]" at bounding box center [736, 374] width 197 height 16
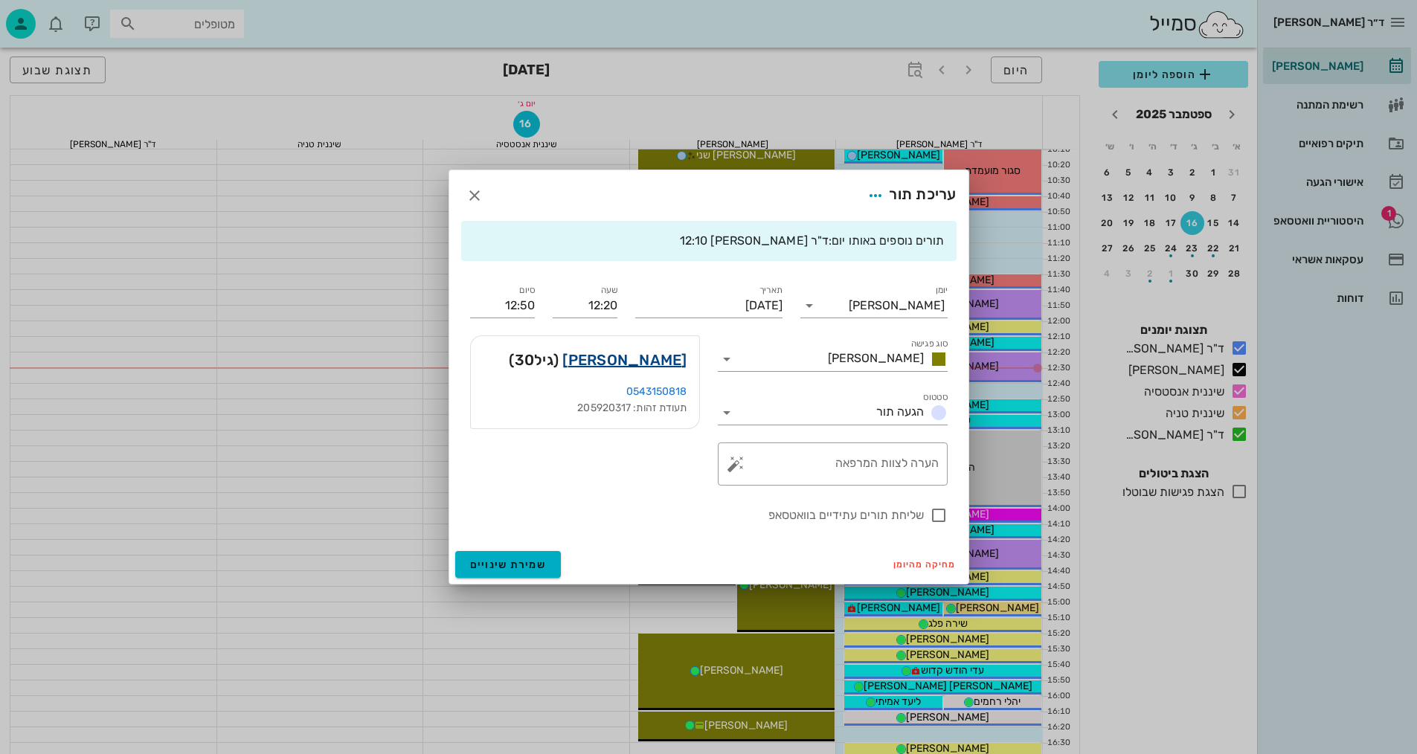
click at [666, 362] on link "[PERSON_NAME]" at bounding box center [624, 360] width 124 height 24
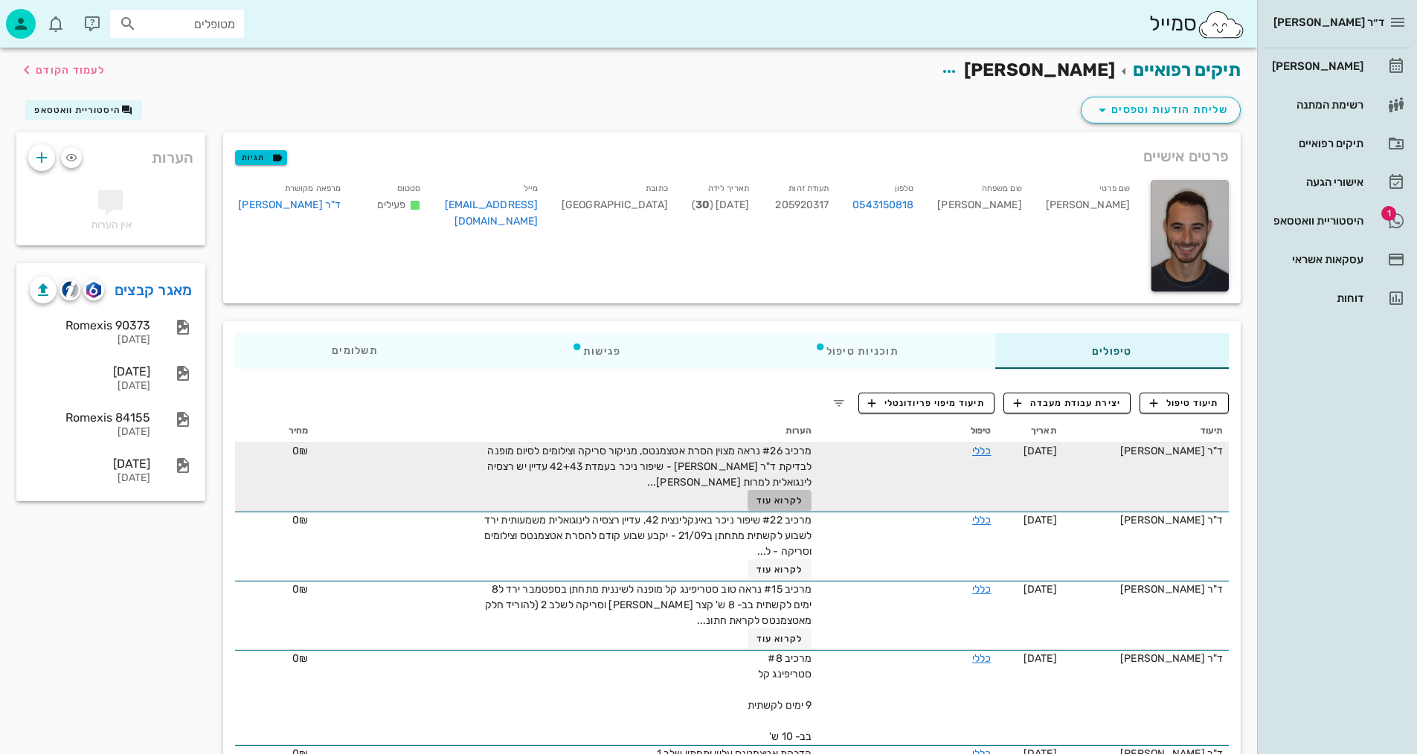
click at [788, 499] on span "לקרוא עוד" at bounding box center [779, 500] width 46 height 10
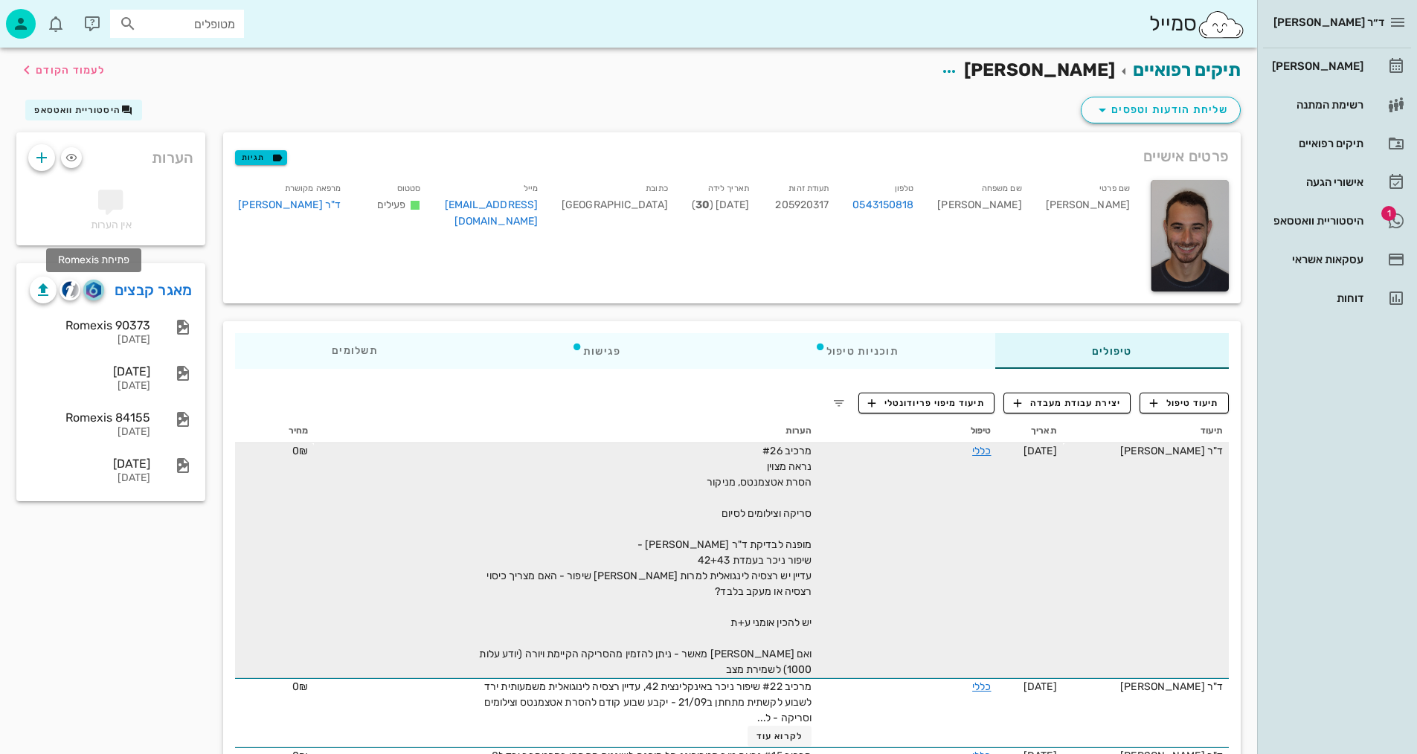
click at [86, 292] on img "button" at bounding box center [93, 290] width 14 height 16
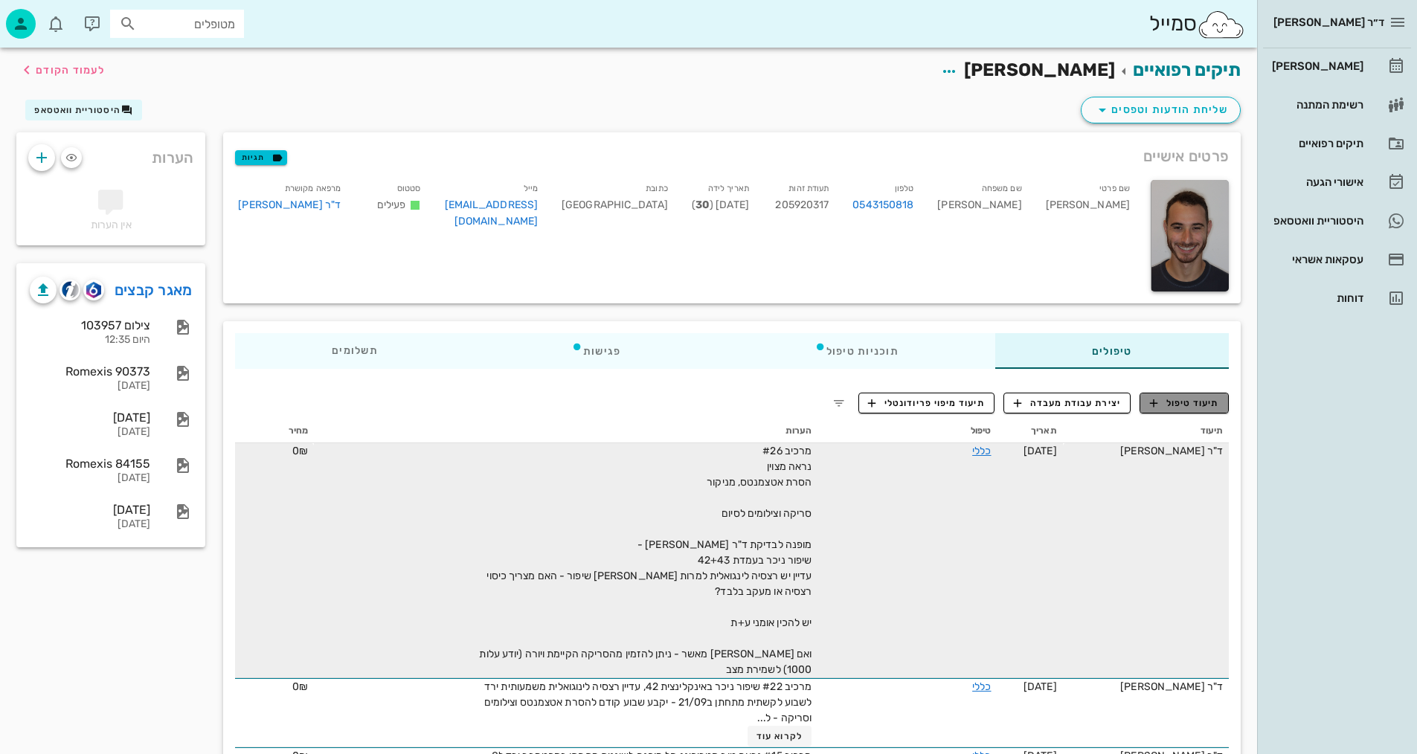
click at [1189, 396] on span "תיעוד טיפול" at bounding box center [1184, 402] width 69 height 13
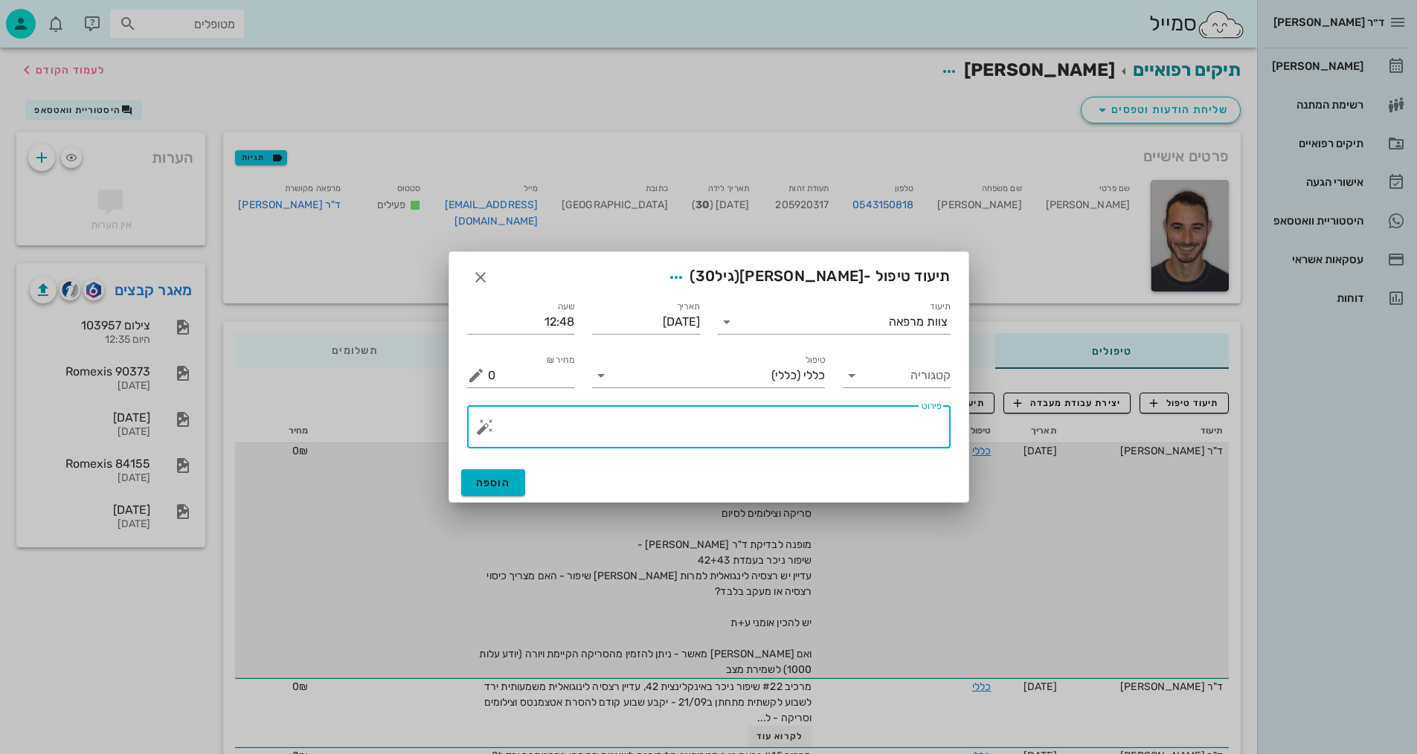
drag, startPoint x: 844, startPoint y: 437, endPoint x: 823, endPoint y: 440, distance: 21.8
click at [839, 438] on textarea "פירוט" at bounding box center [715, 431] width 454 height 36
type textarea "צ"ס+פנורמי + [PERSON_NAME] ואומני ע+ת + מודלים"
click at [498, 487] on span "הוספה" at bounding box center [493, 483] width 35 height 13
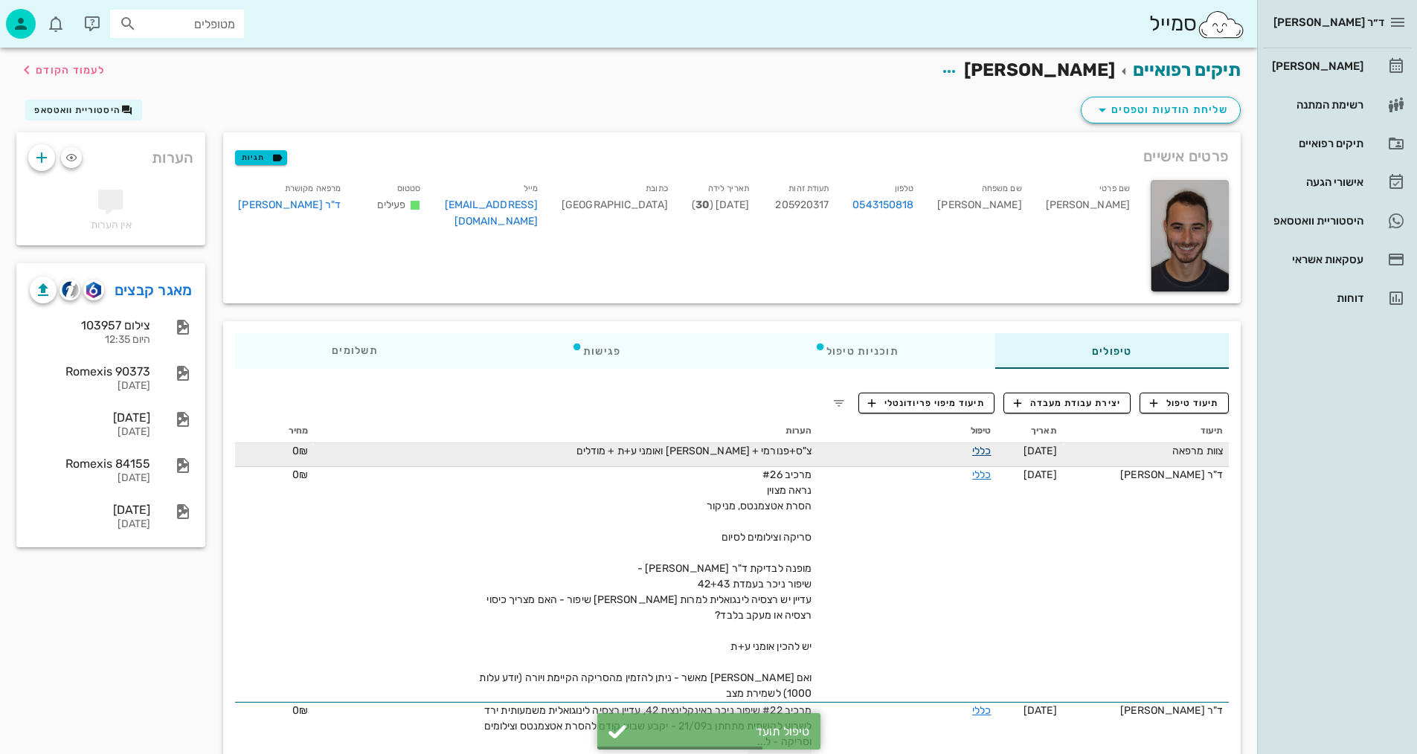
click at [973, 445] on link "כללי" at bounding box center [981, 451] width 19 height 13
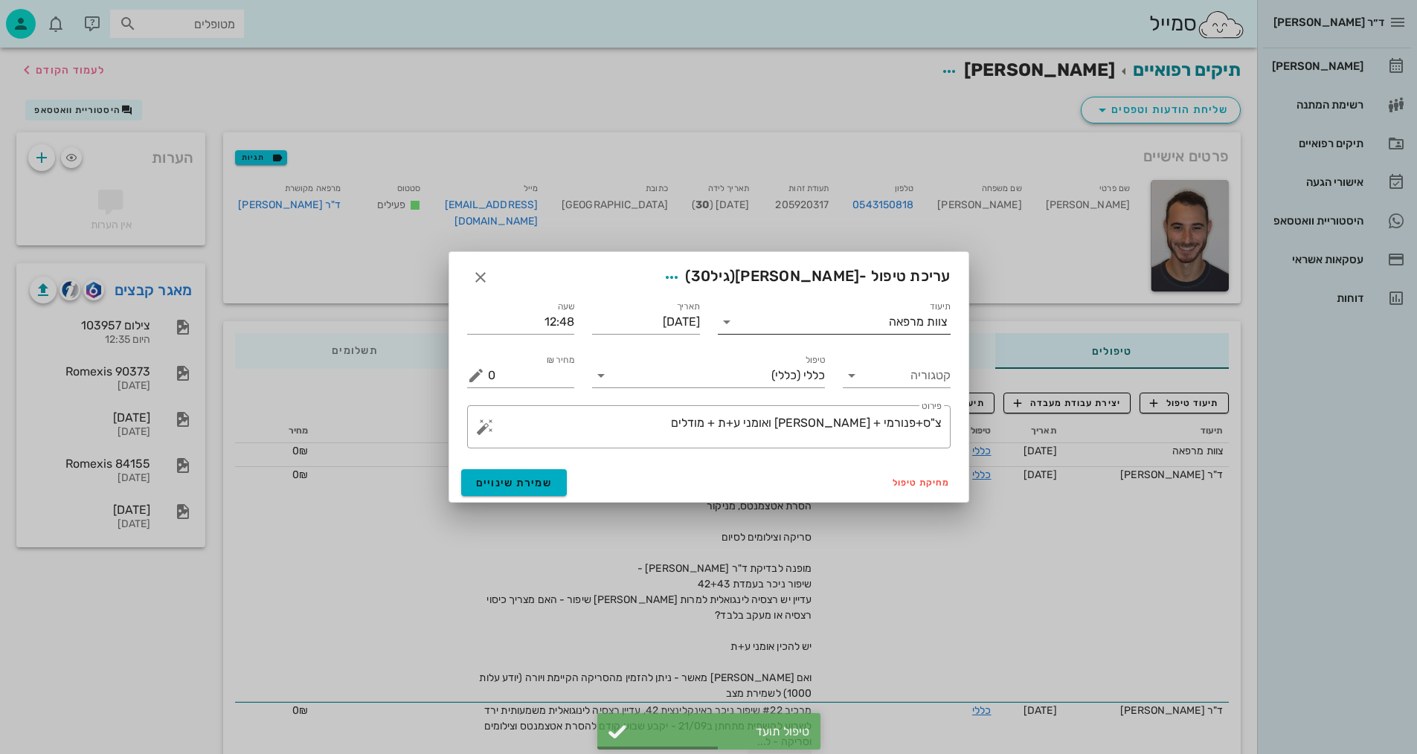
click at [890, 318] on div "צוות מרפאה" at bounding box center [918, 321] width 59 height 13
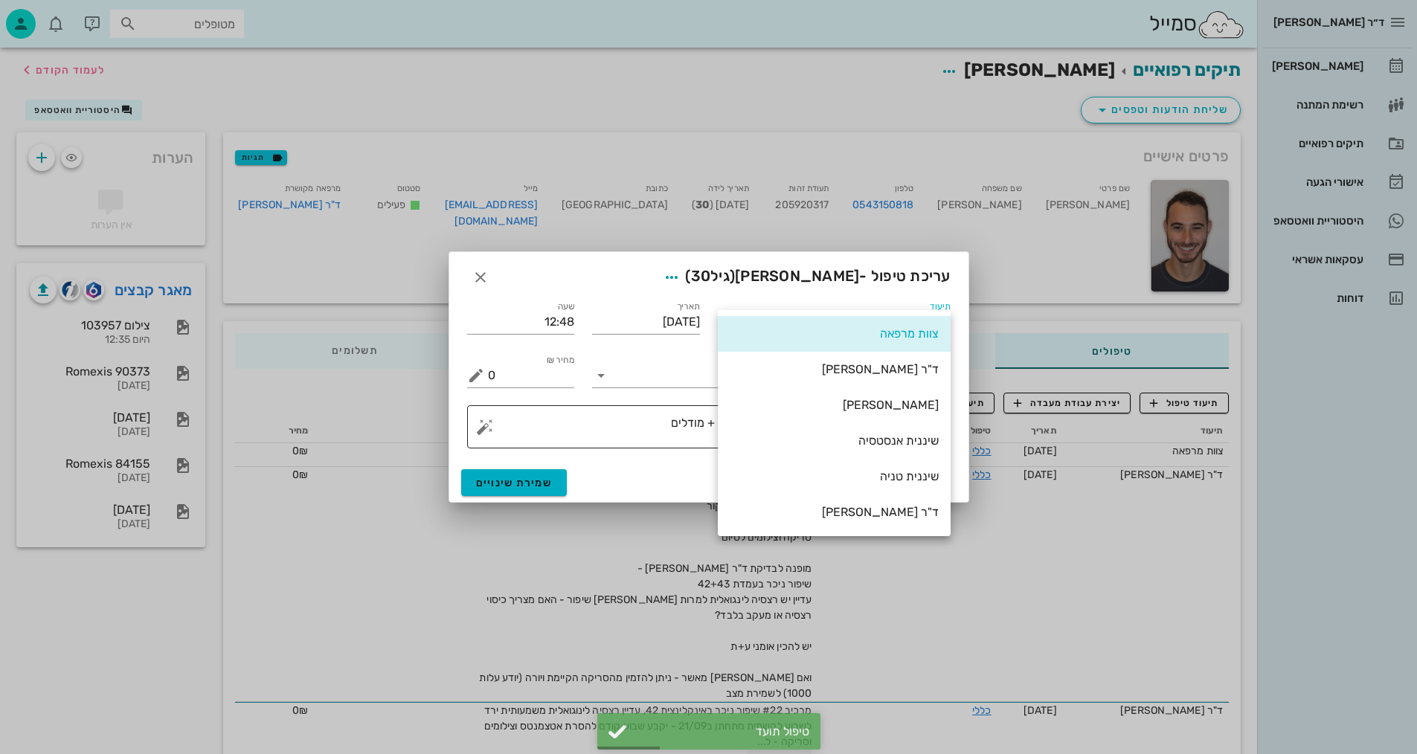
click at [913, 435] on div "שיננית אנסטסיה" at bounding box center [834, 441] width 209 height 32
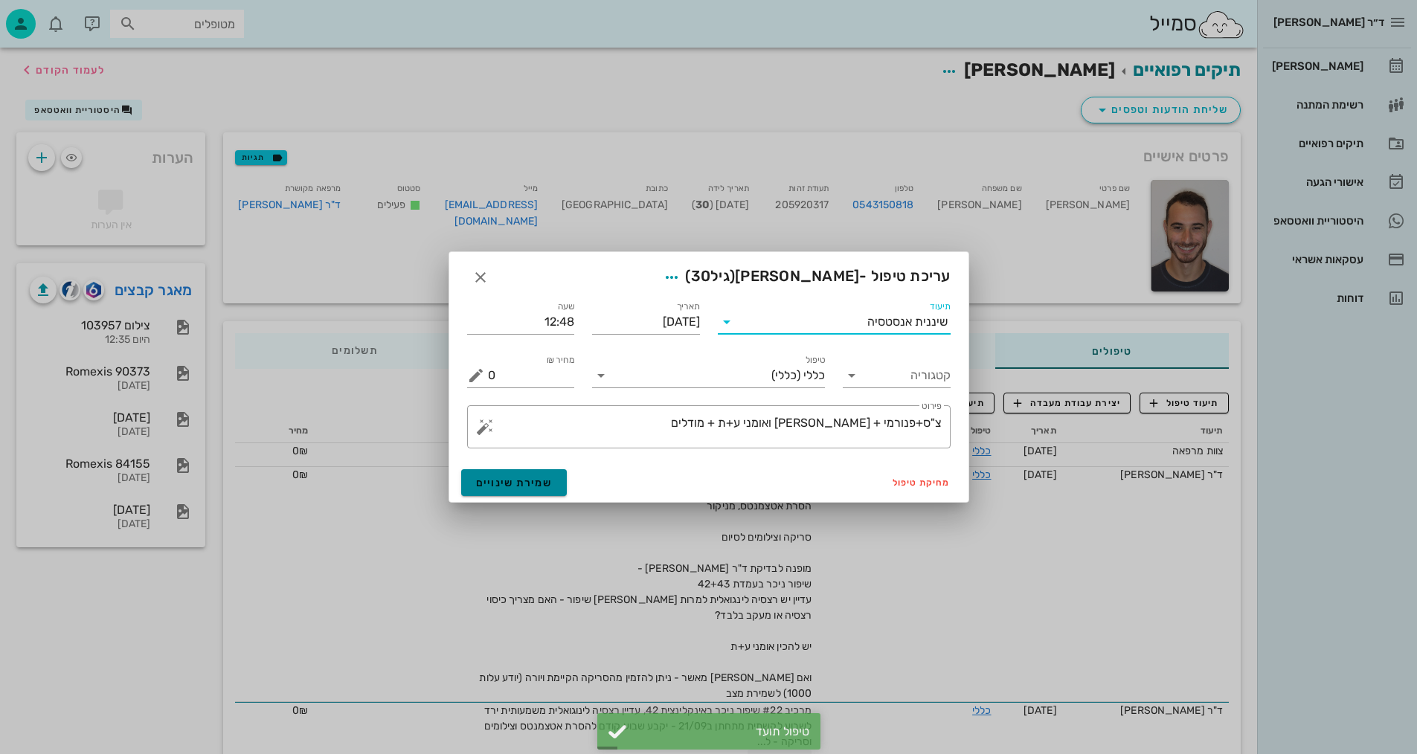
click at [537, 491] on button "שמירת שינויים" at bounding box center [514, 482] width 106 height 27
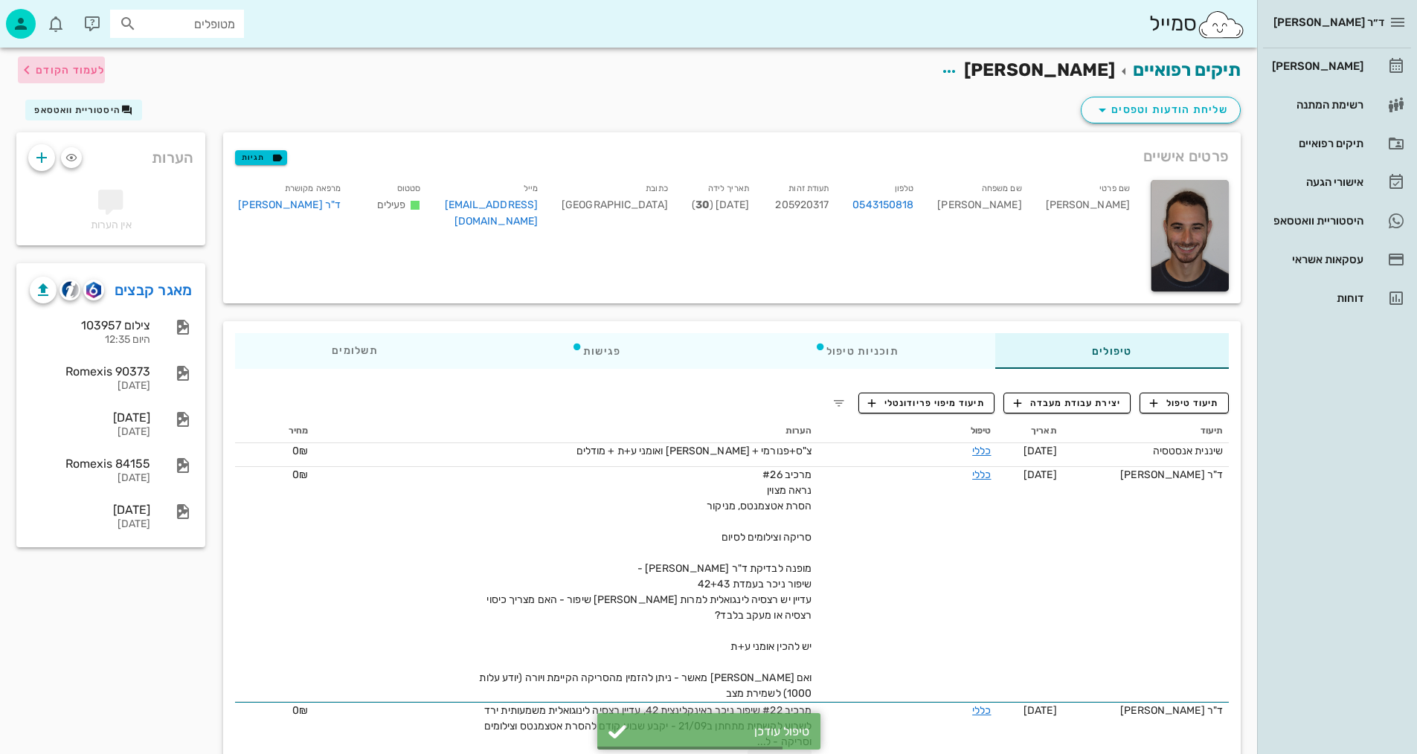
click at [46, 61] on span "לעמוד הקודם" at bounding box center [61, 70] width 87 height 18
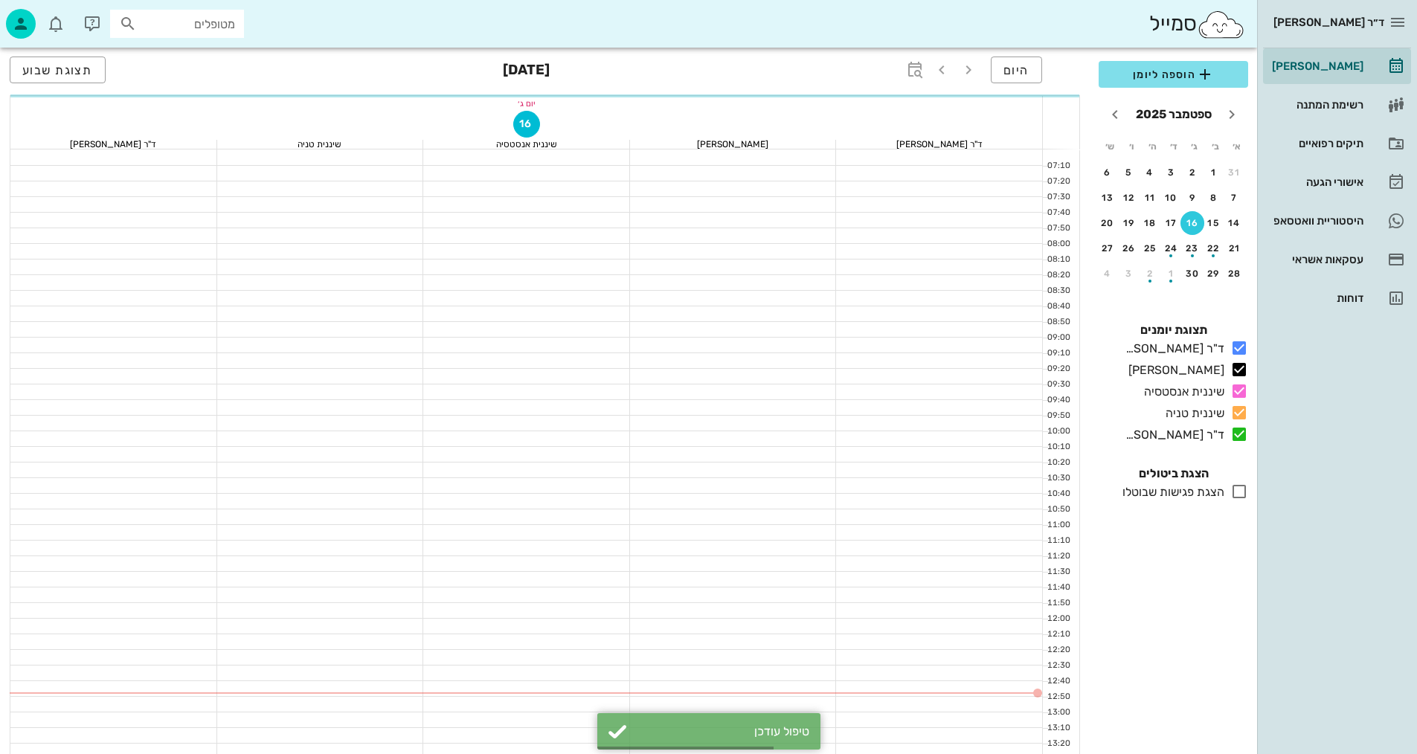
scroll to position [298, 0]
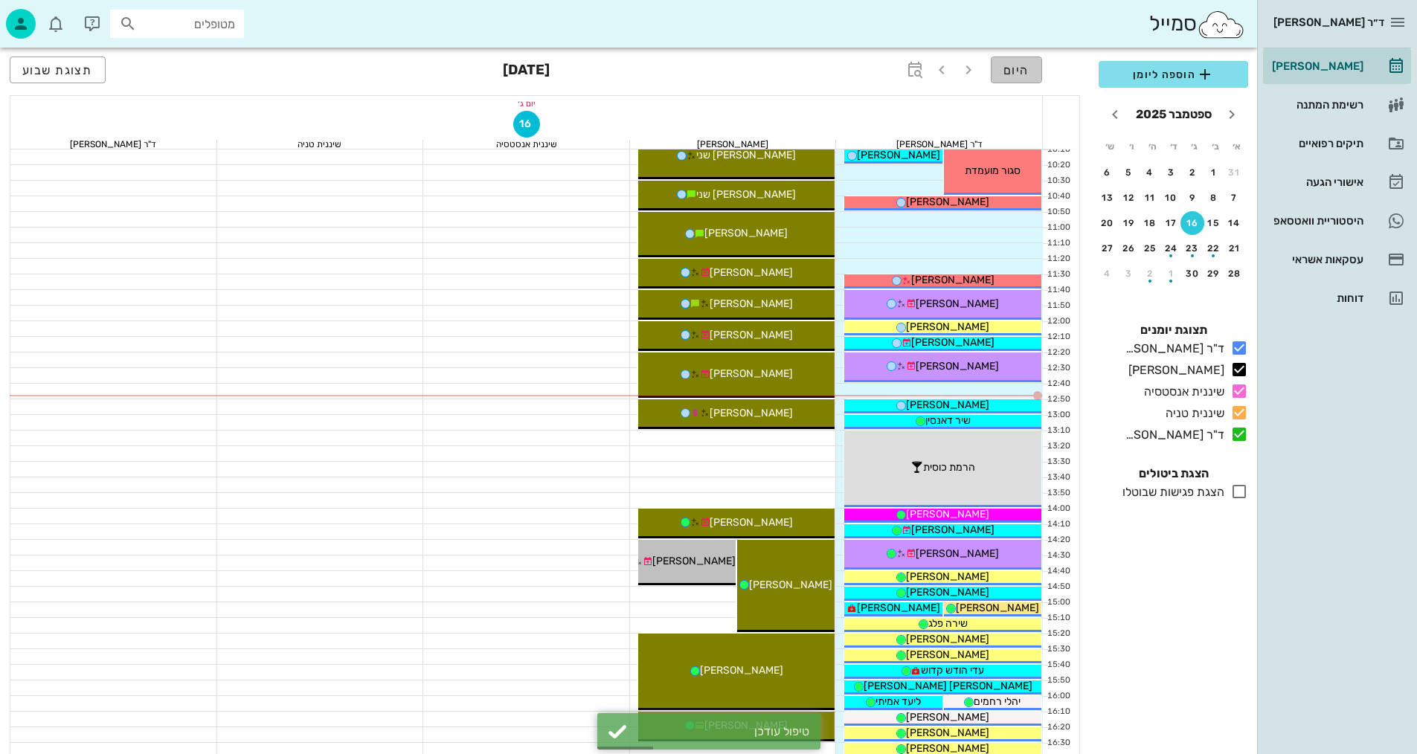
click at [1024, 70] on span "היום" at bounding box center [1016, 70] width 26 height 14
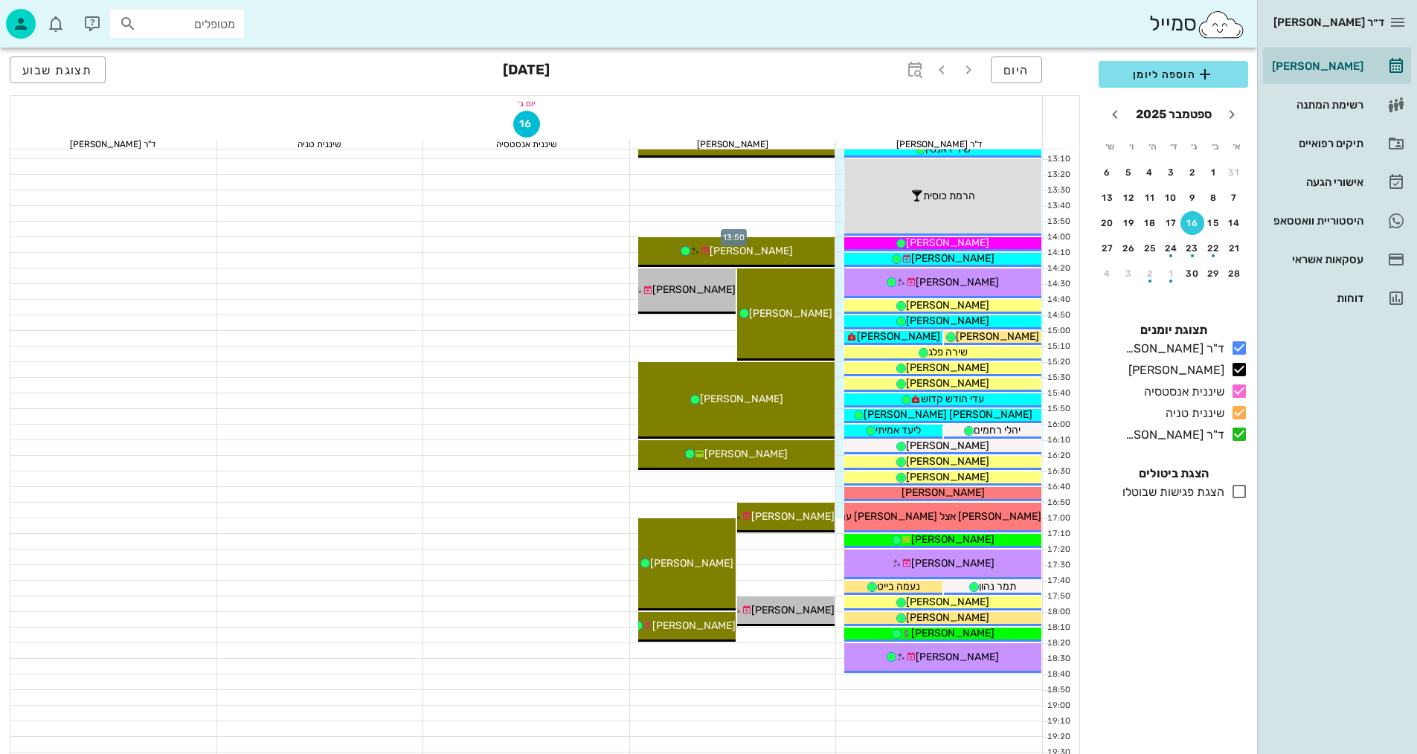
scroll to position [595, 0]
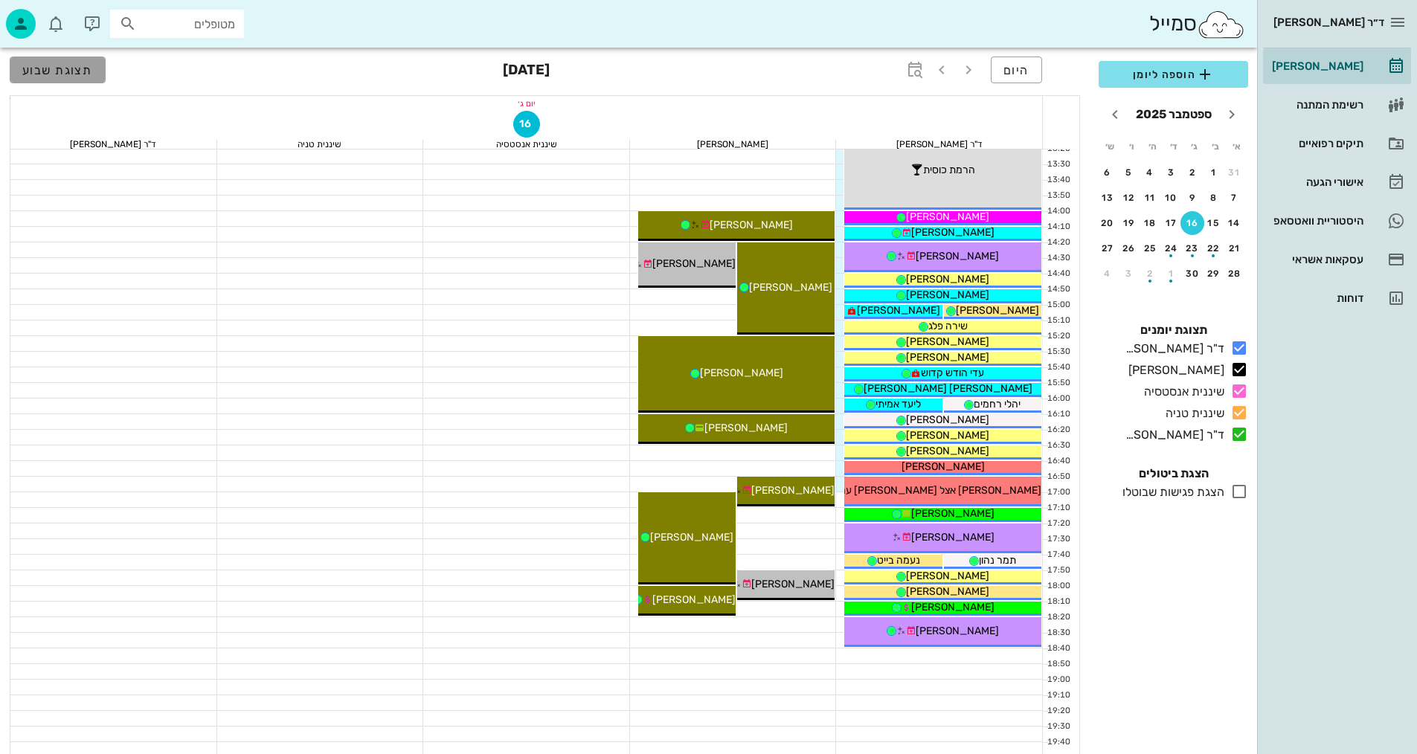
click at [49, 73] on span "תצוגת שבוע" at bounding box center [57, 70] width 71 height 14
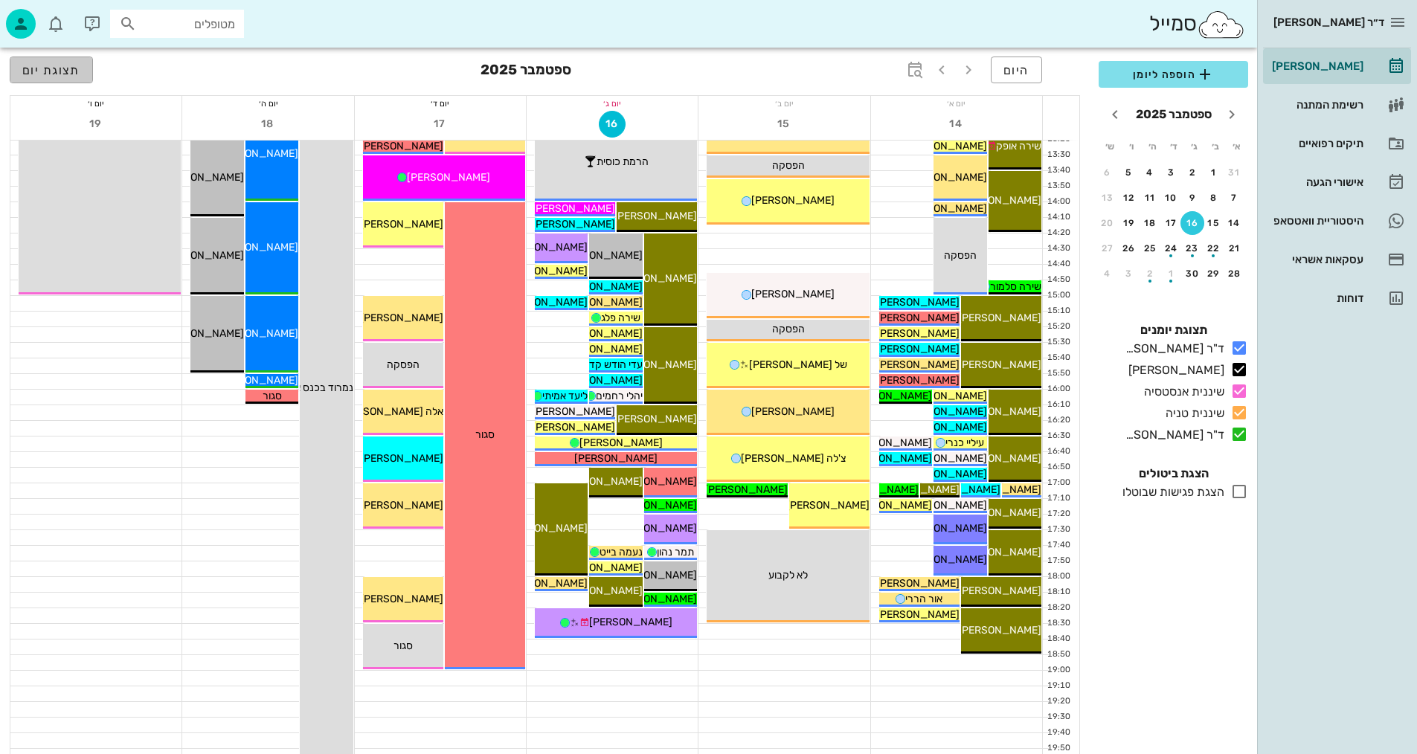
click at [60, 66] on span "תצוגת יום" at bounding box center [51, 70] width 58 height 14
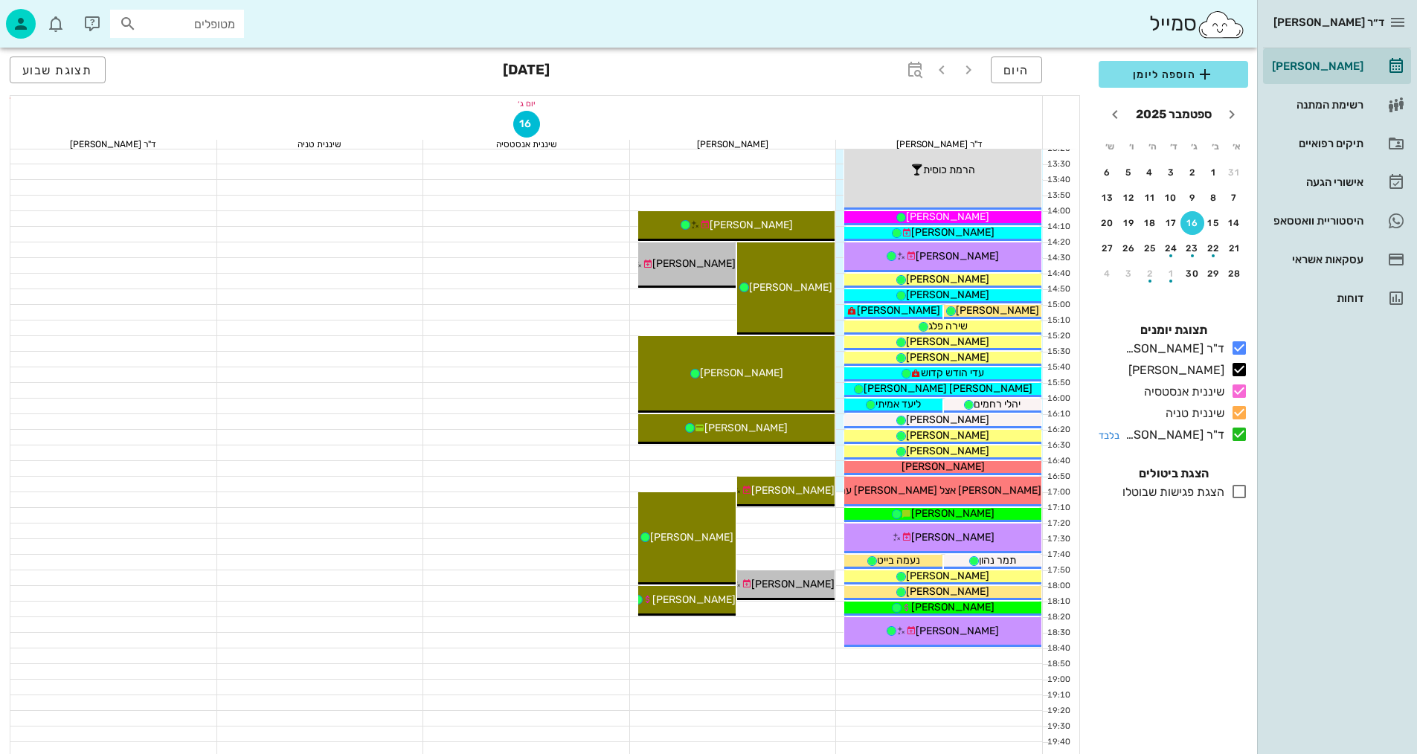
click at [1243, 436] on icon at bounding box center [1239, 434] width 18 height 18
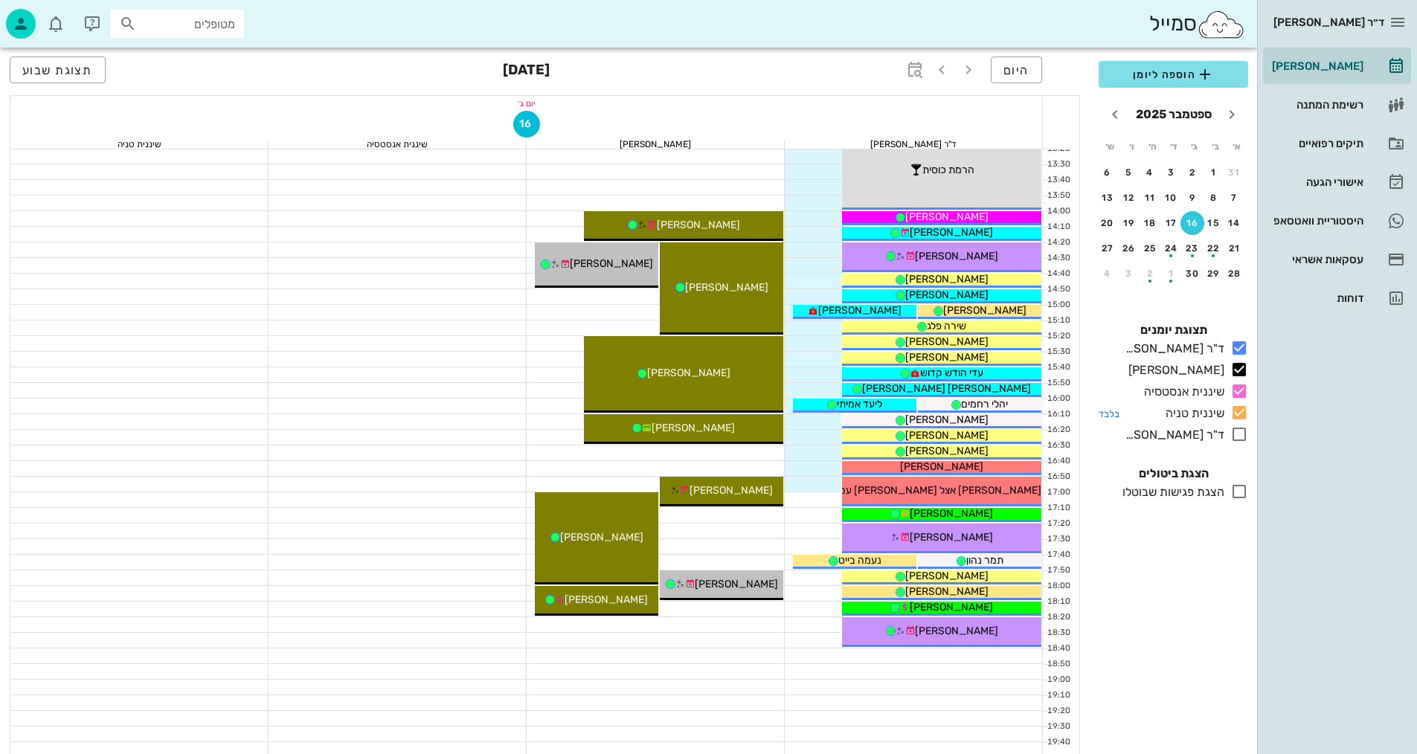
click at [1240, 406] on icon at bounding box center [1239, 413] width 18 height 18
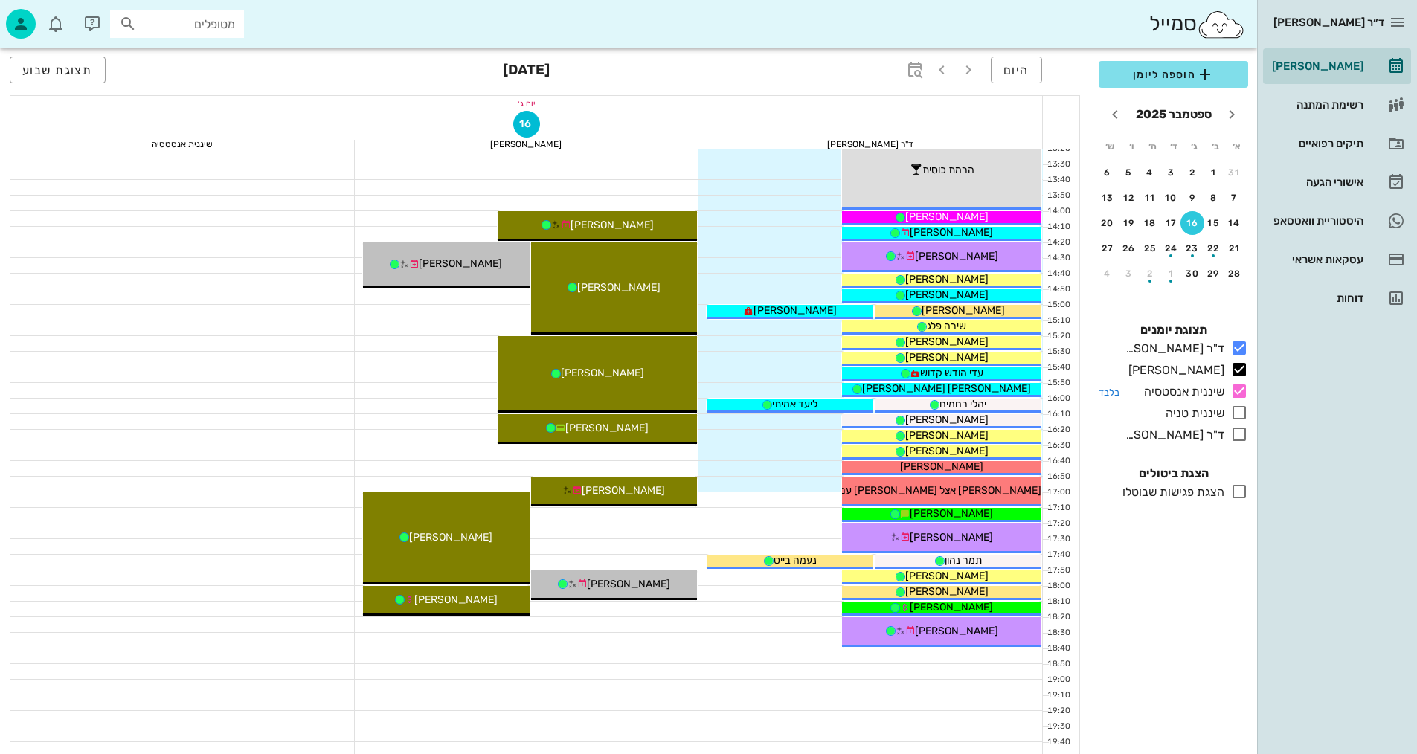
click at [1240, 388] on icon at bounding box center [1239, 391] width 18 height 18
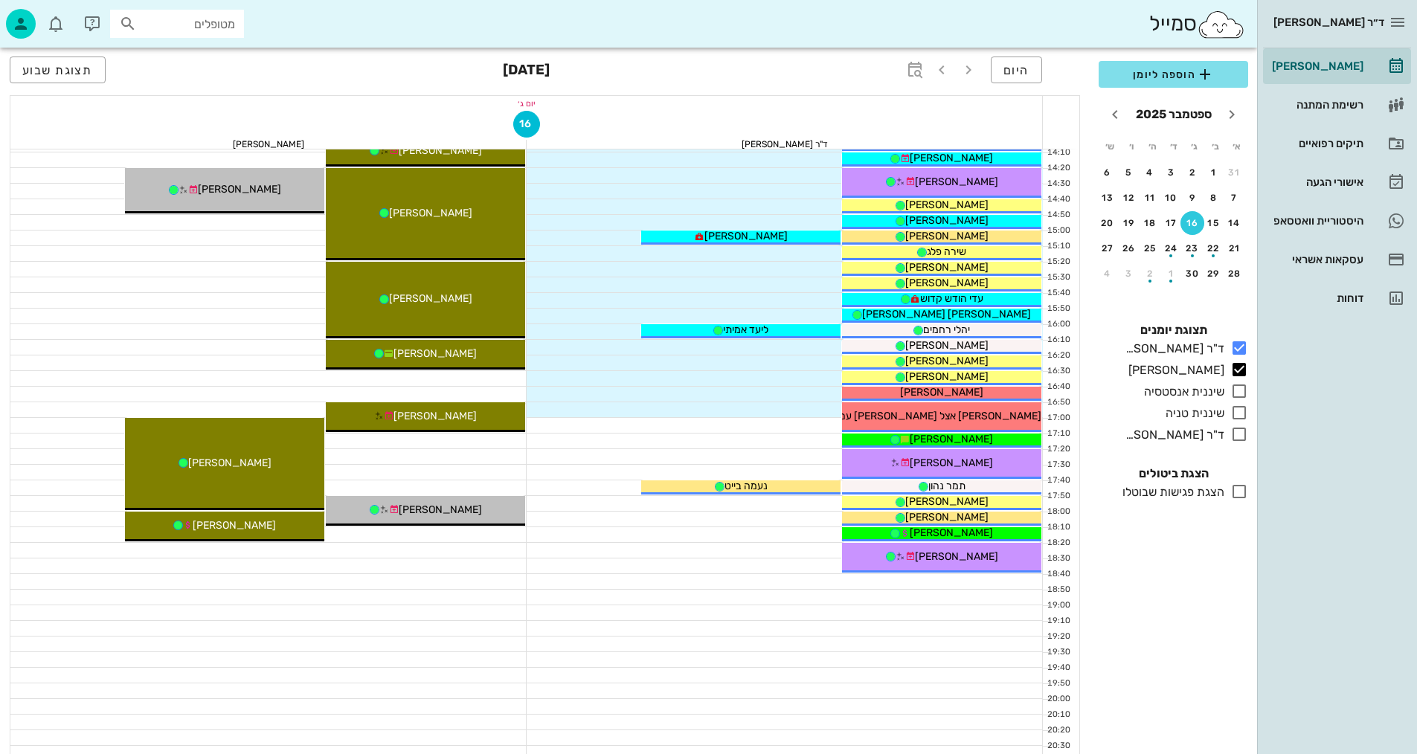
scroll to position [595, 0]
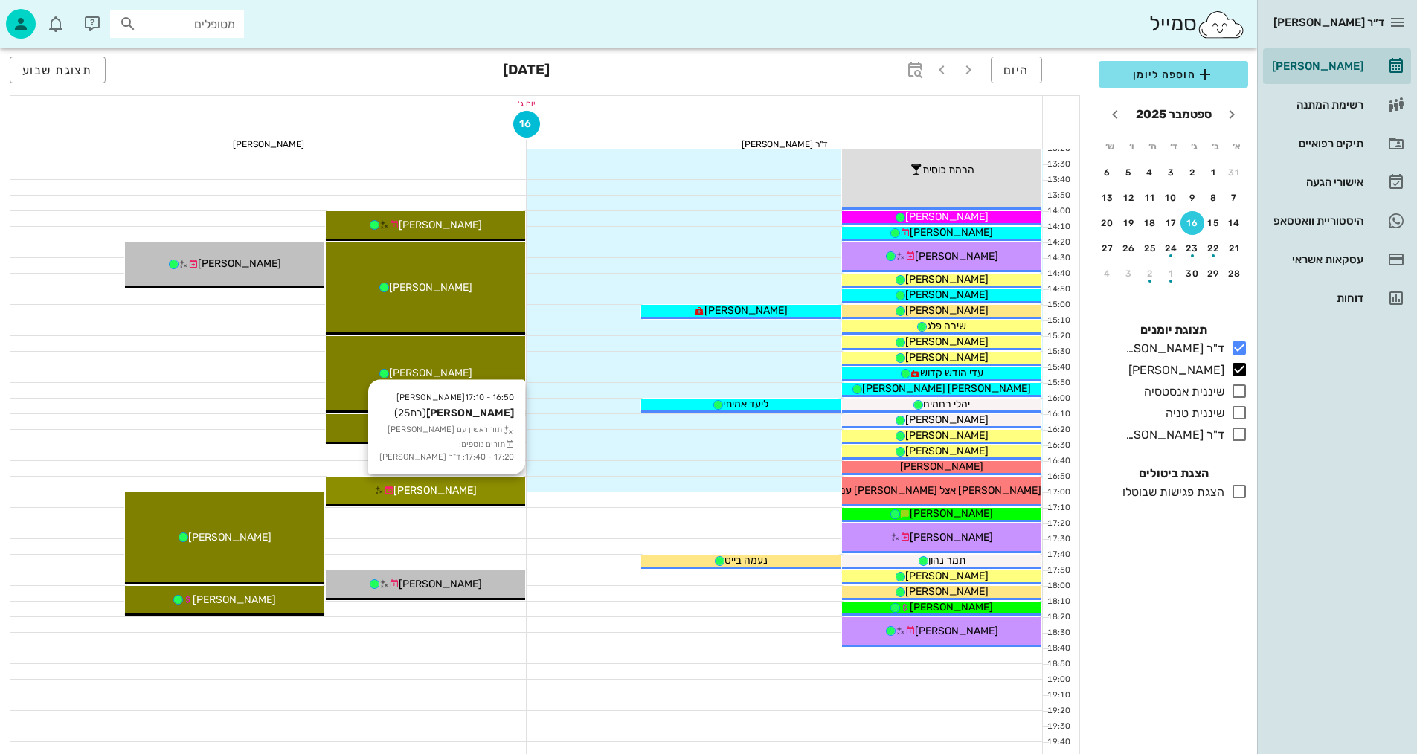
click at [470, 489] on div "[PERSON_NAME]" at bounding box center [425, 491] width 199 height 16
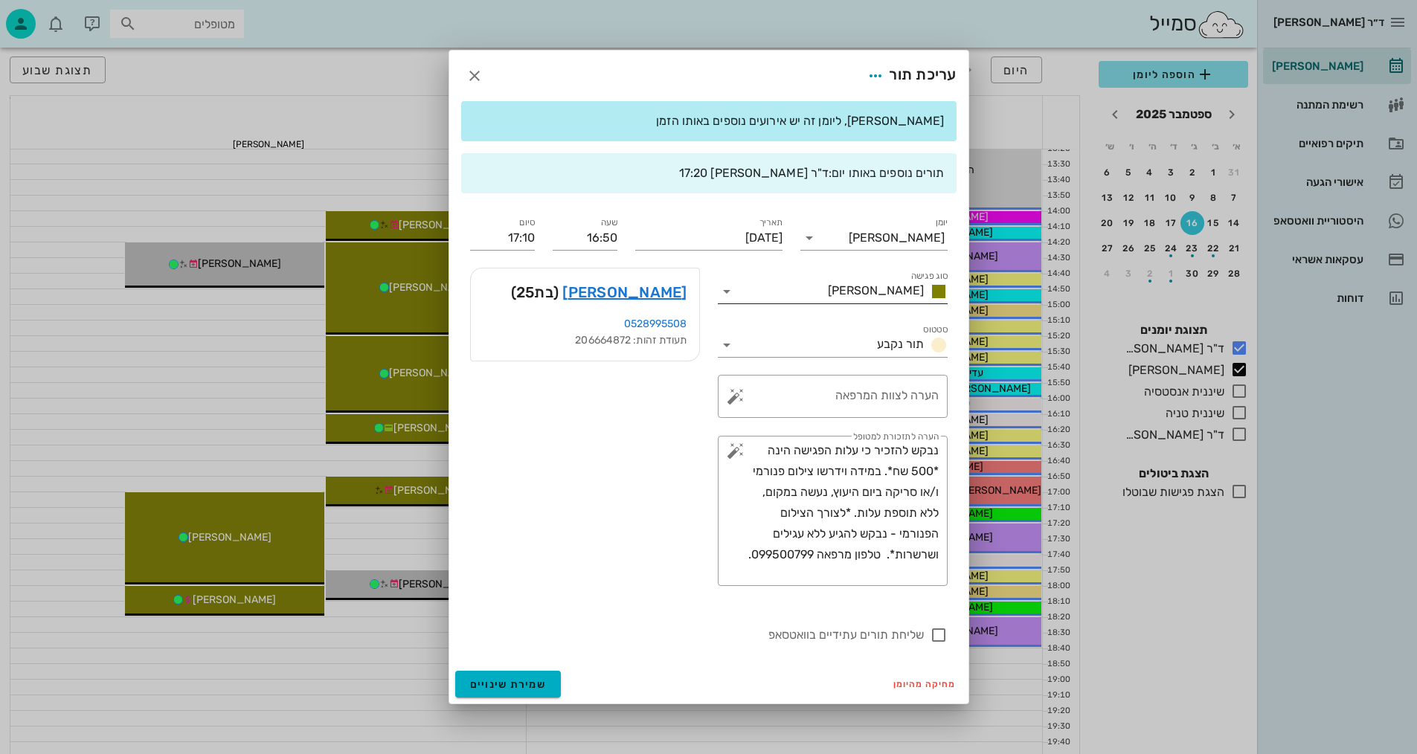
click at [725, 295] on icon at bounding box center [727, 292] width 18 height 18
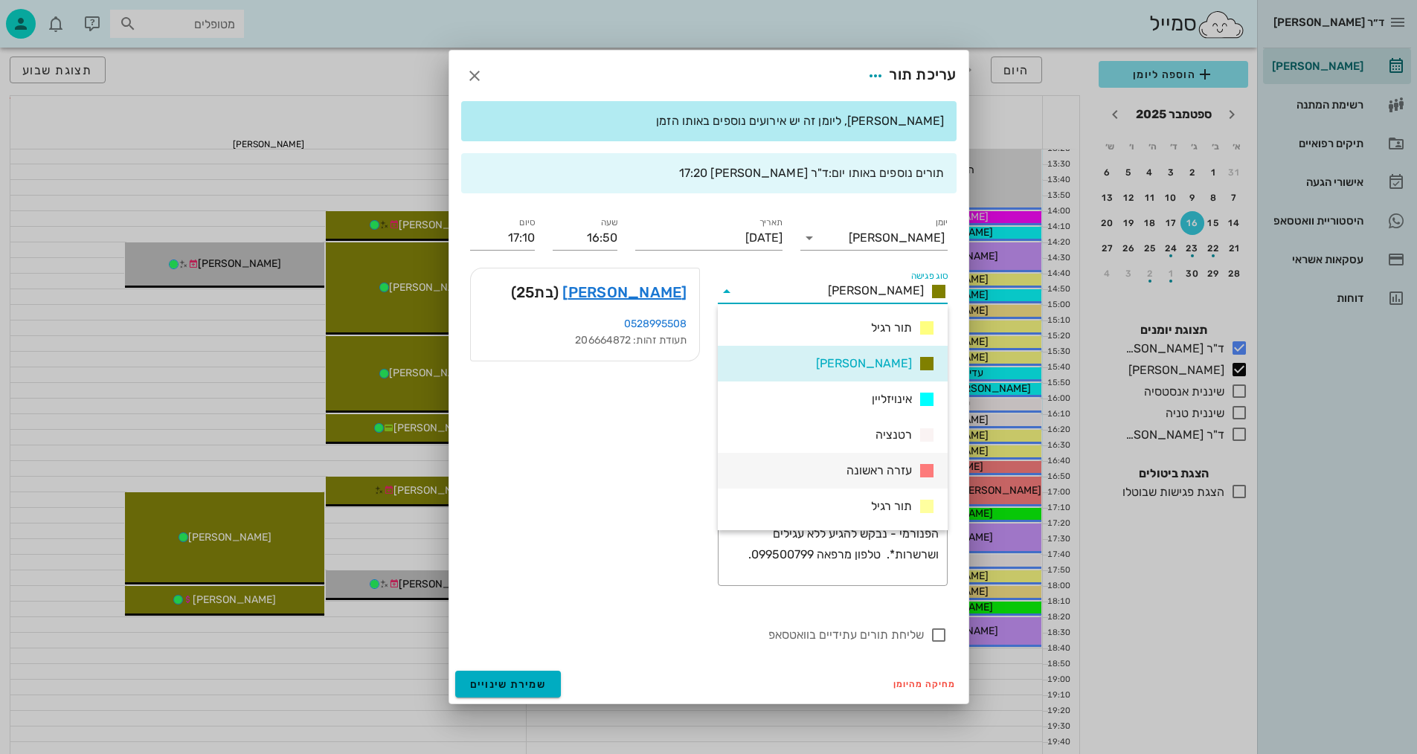
scroll to position [214, 0]
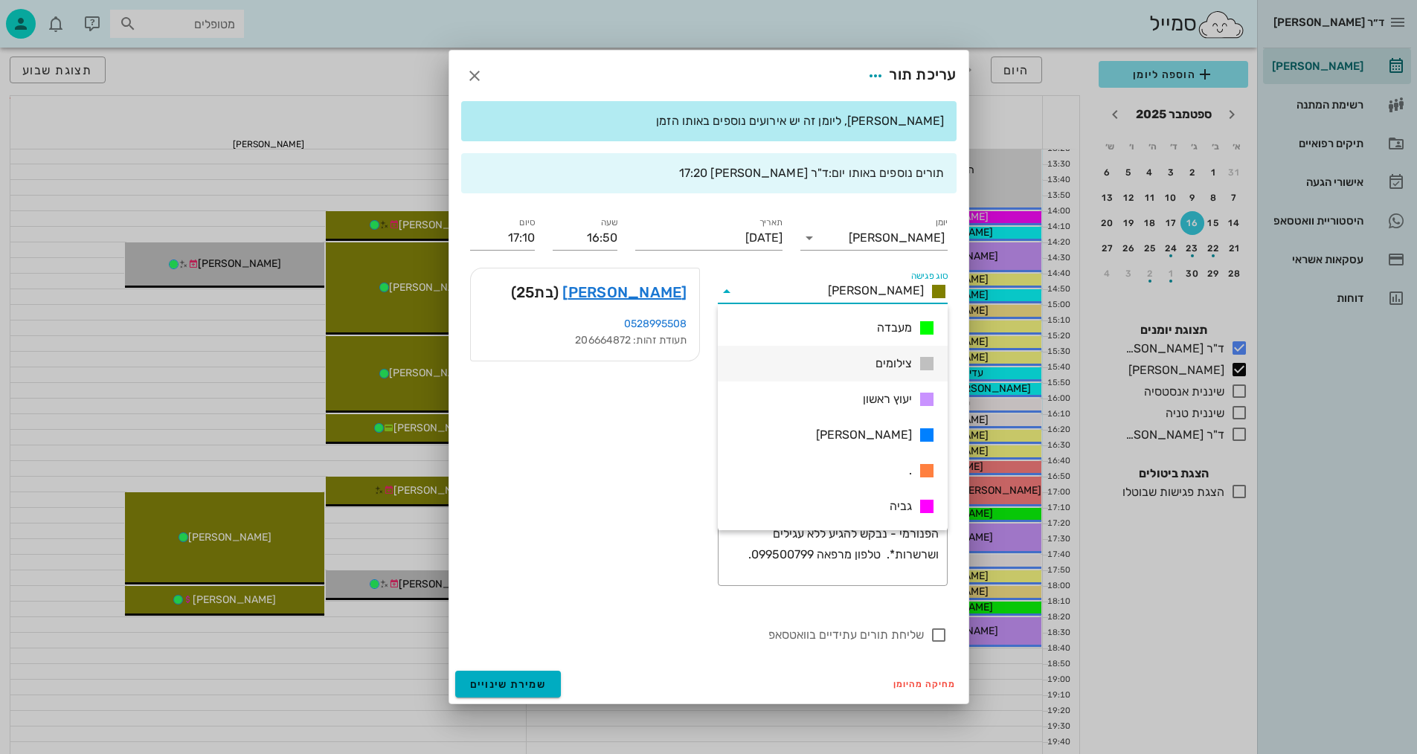
click at [879, 354] on div "צילומים" at bounding box center [833, 364] width 230 height 36
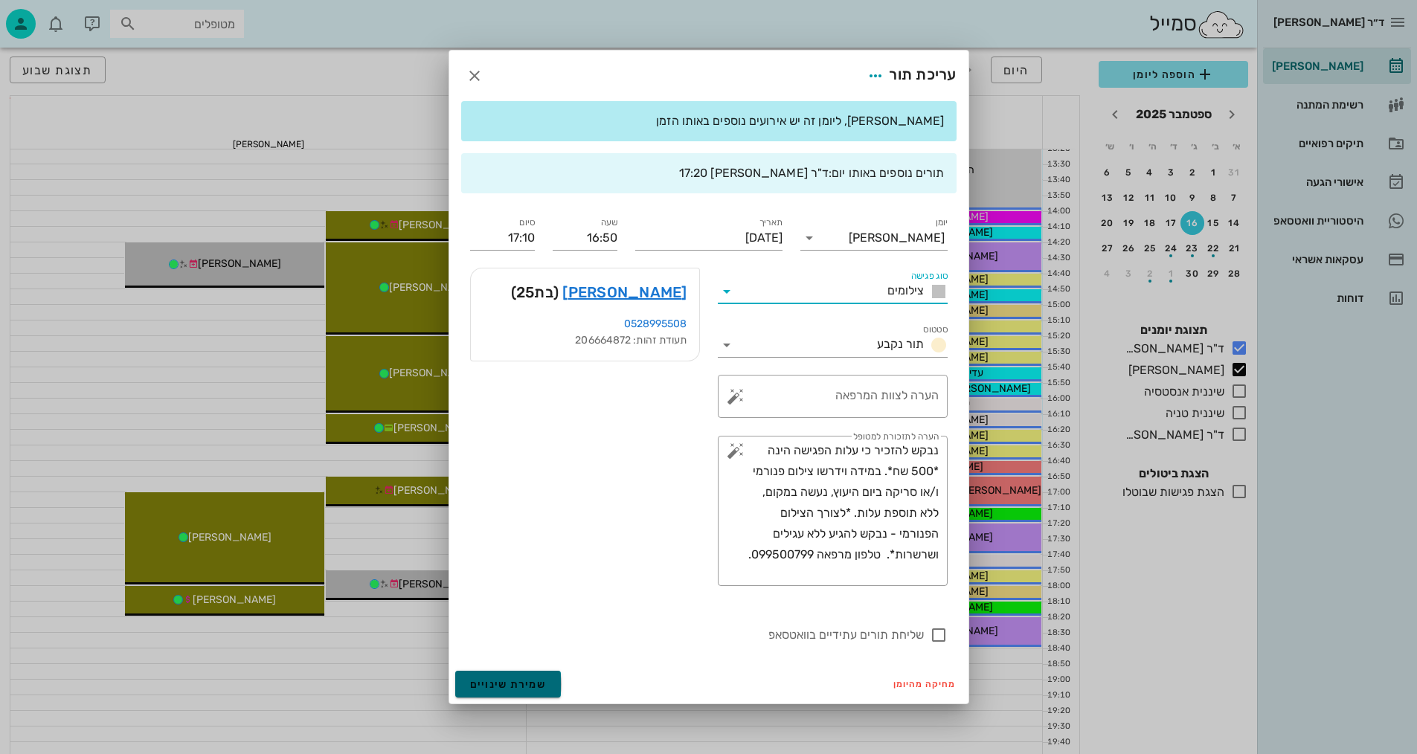
drag, startPoint x: 518, startPoint y: 691, endPoint x: 526, endPoint y: 679, distance: 14.0
click at [519, 690] on button "שמירת שינויים" at bounding box center [508, 684] width 106 height 27
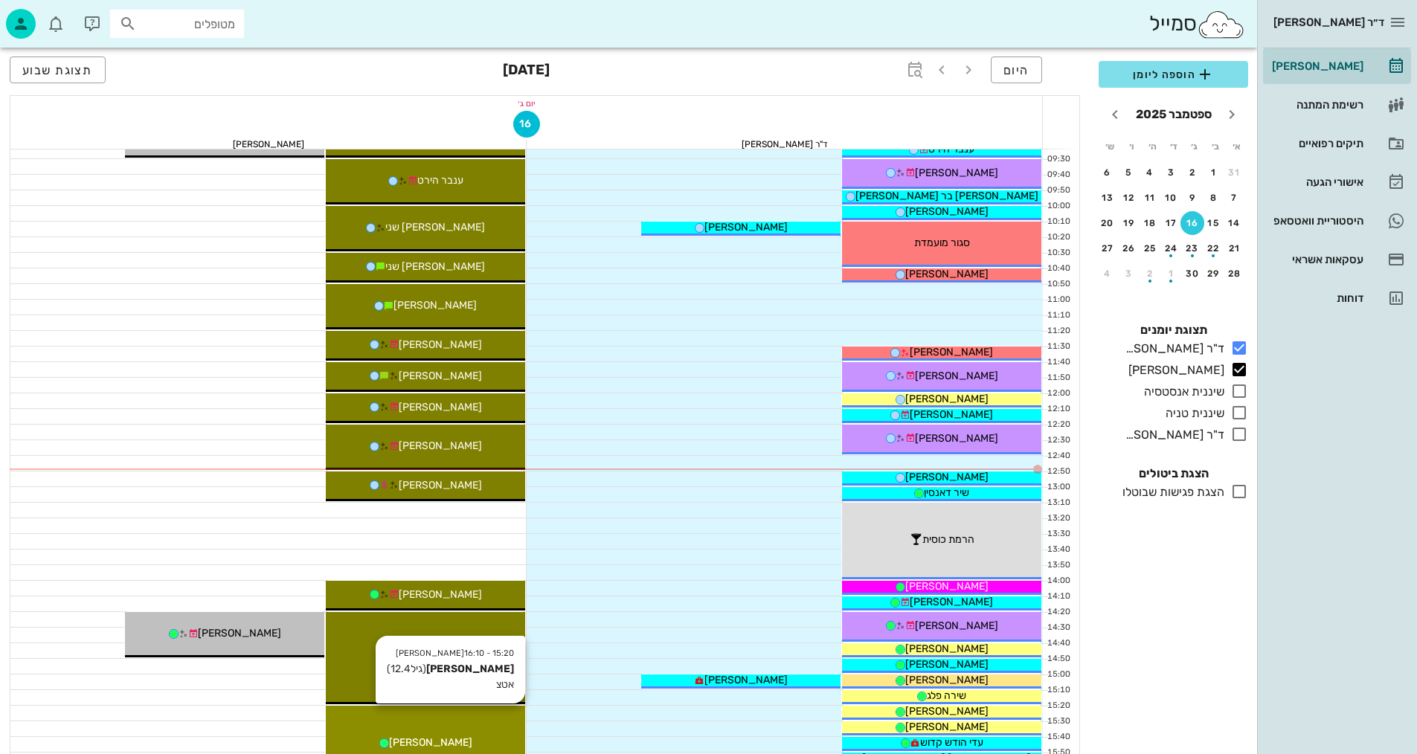
scroll to position [223, 0]
